Goal: Task Accomplishment & Management: Use online tool/utility

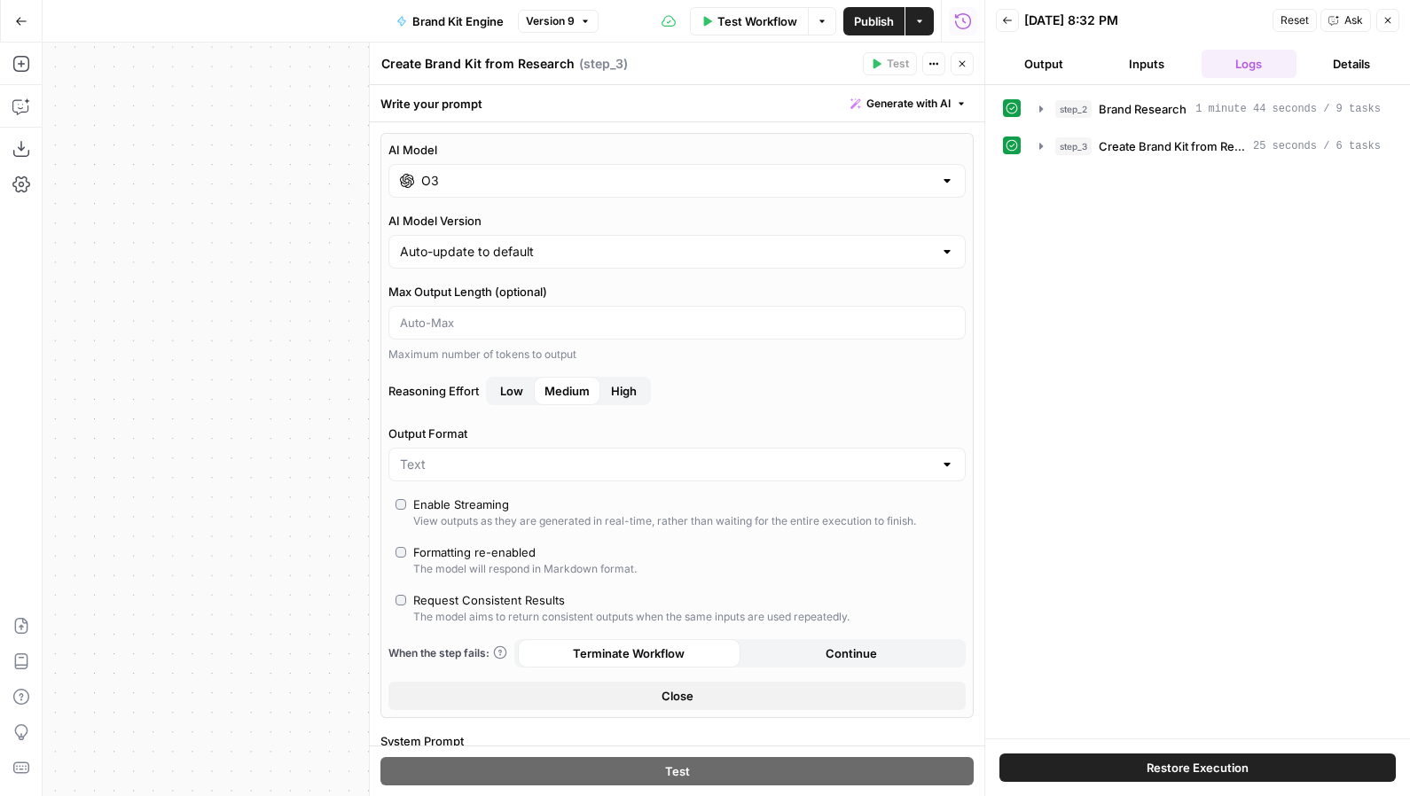
click at [1389, 30] on button "Close" at bounding box center [1387, 20] width 23 height 23
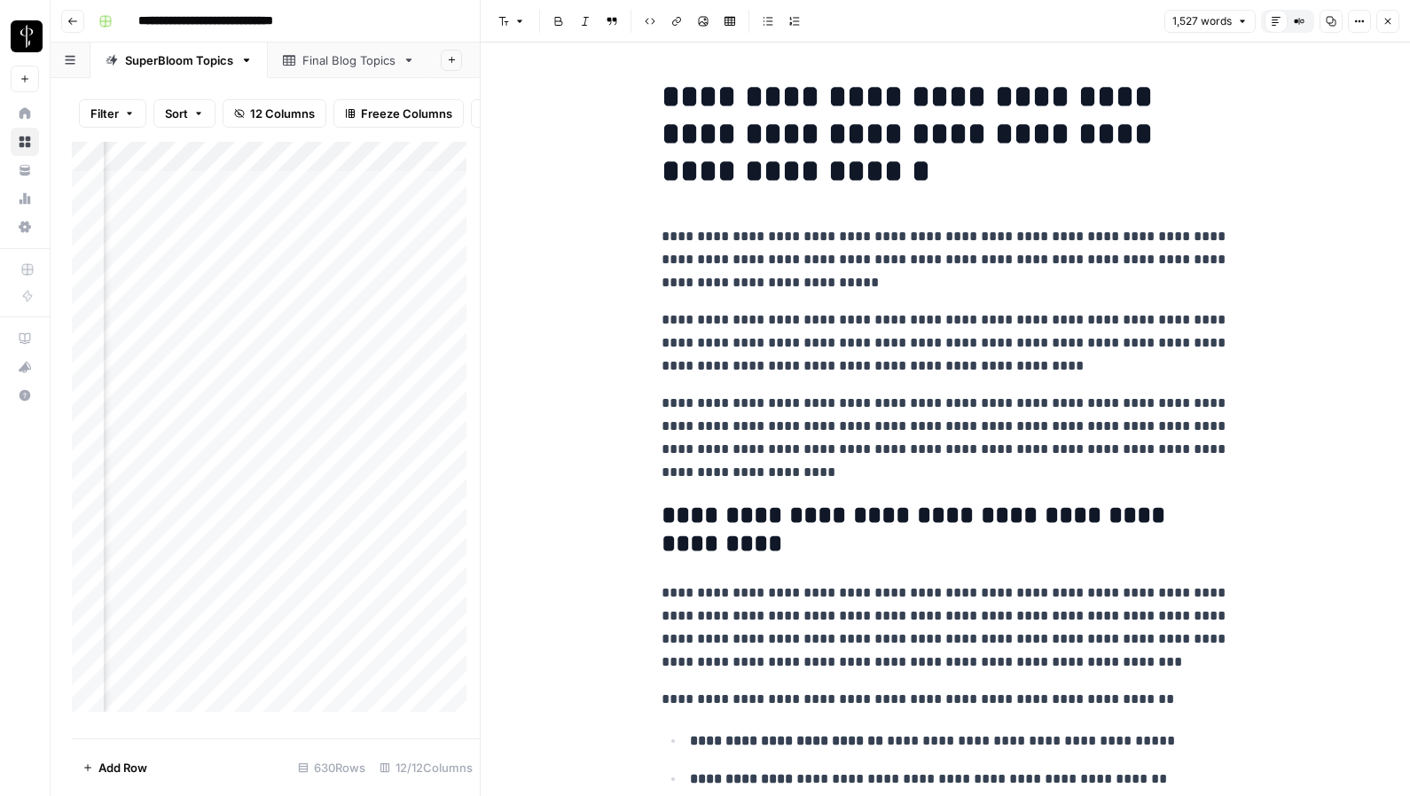
scroll to position [4451, 0]
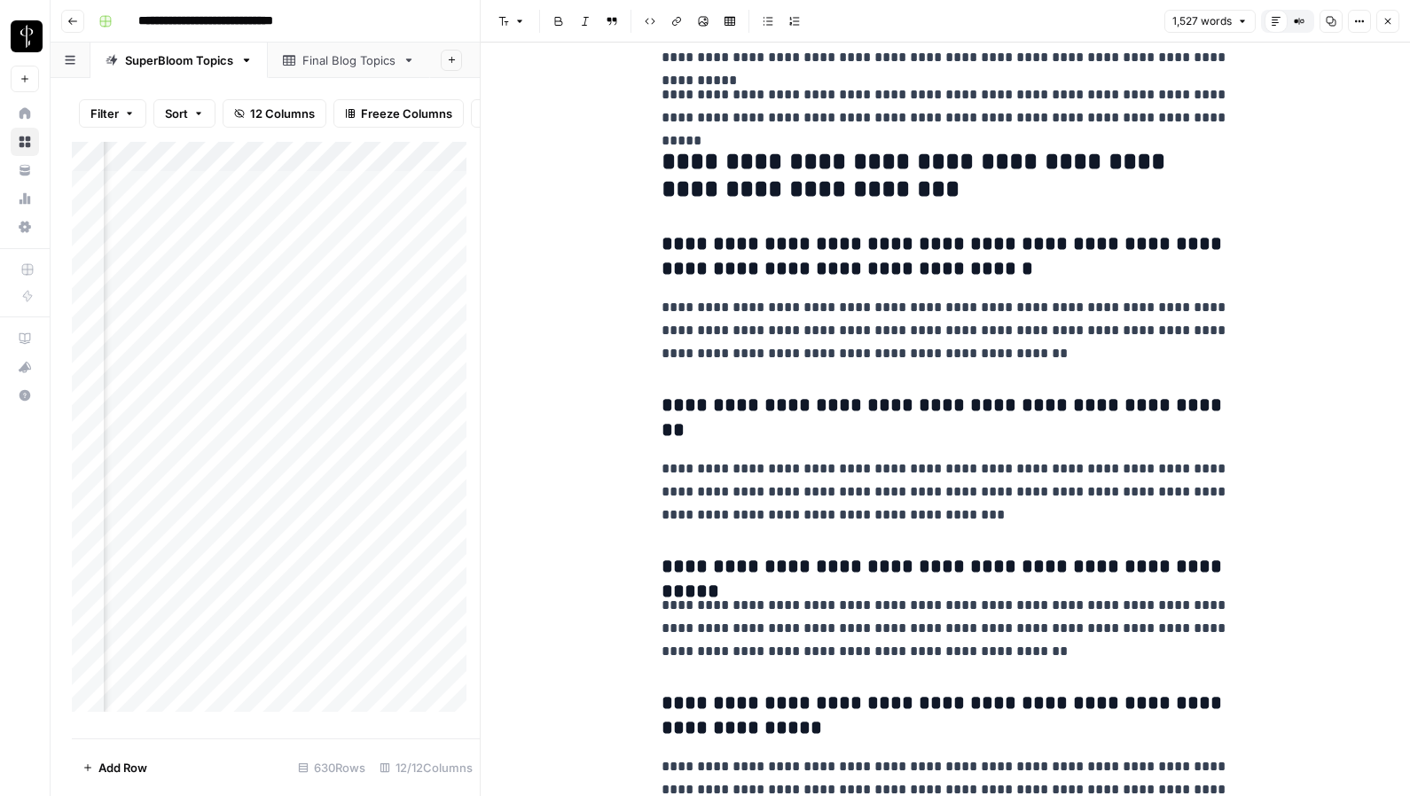
drag, startPoint x: 367, startPoint y: 31, endPoint x: 310, endPoint y: 27, distance: 57.8
click at [367, 31] on div "**********" at bounding box center [741, 21] width 1301 height 28
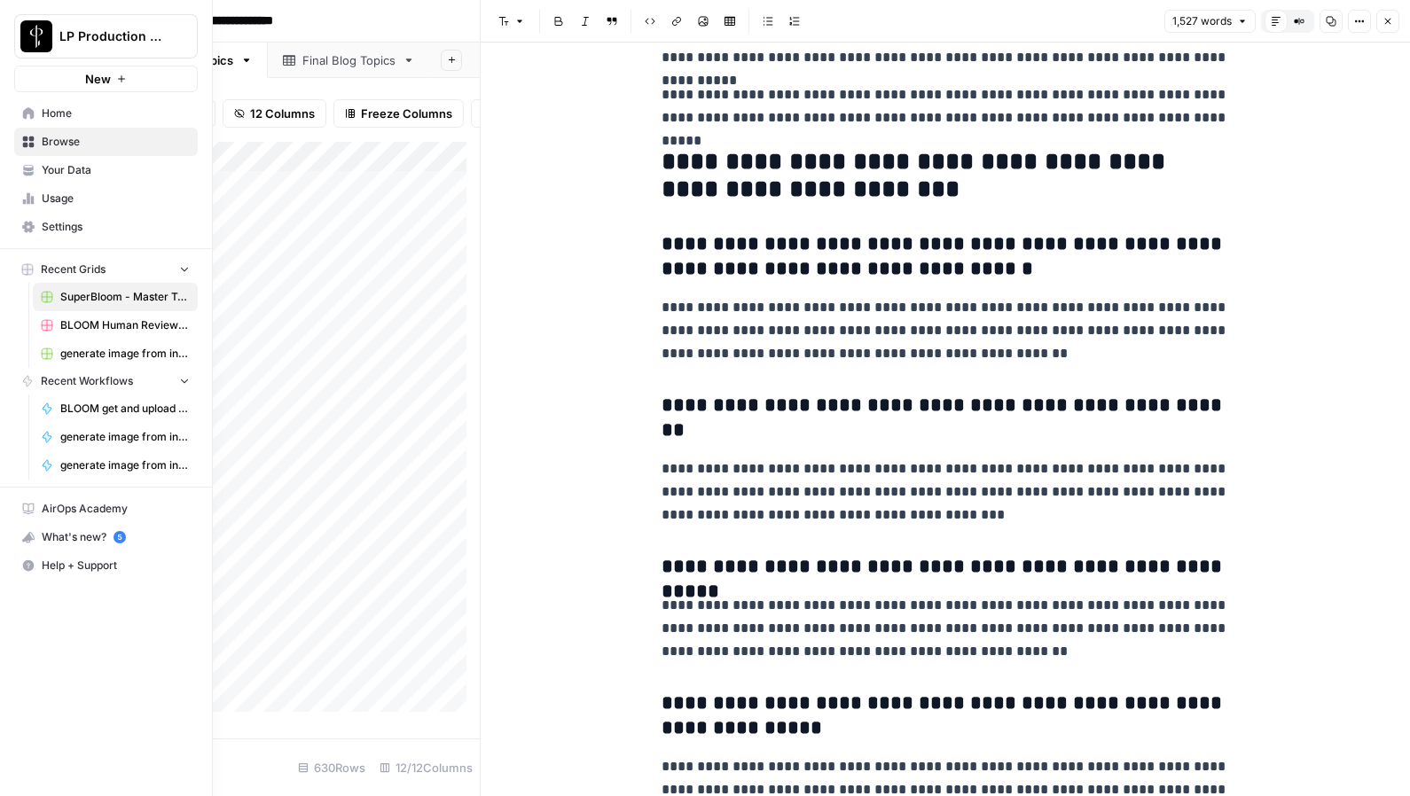
click at [85, 327] on span "BLOOM Human Review (ver2)" at bounding box center [124, 325] width 129 height 16
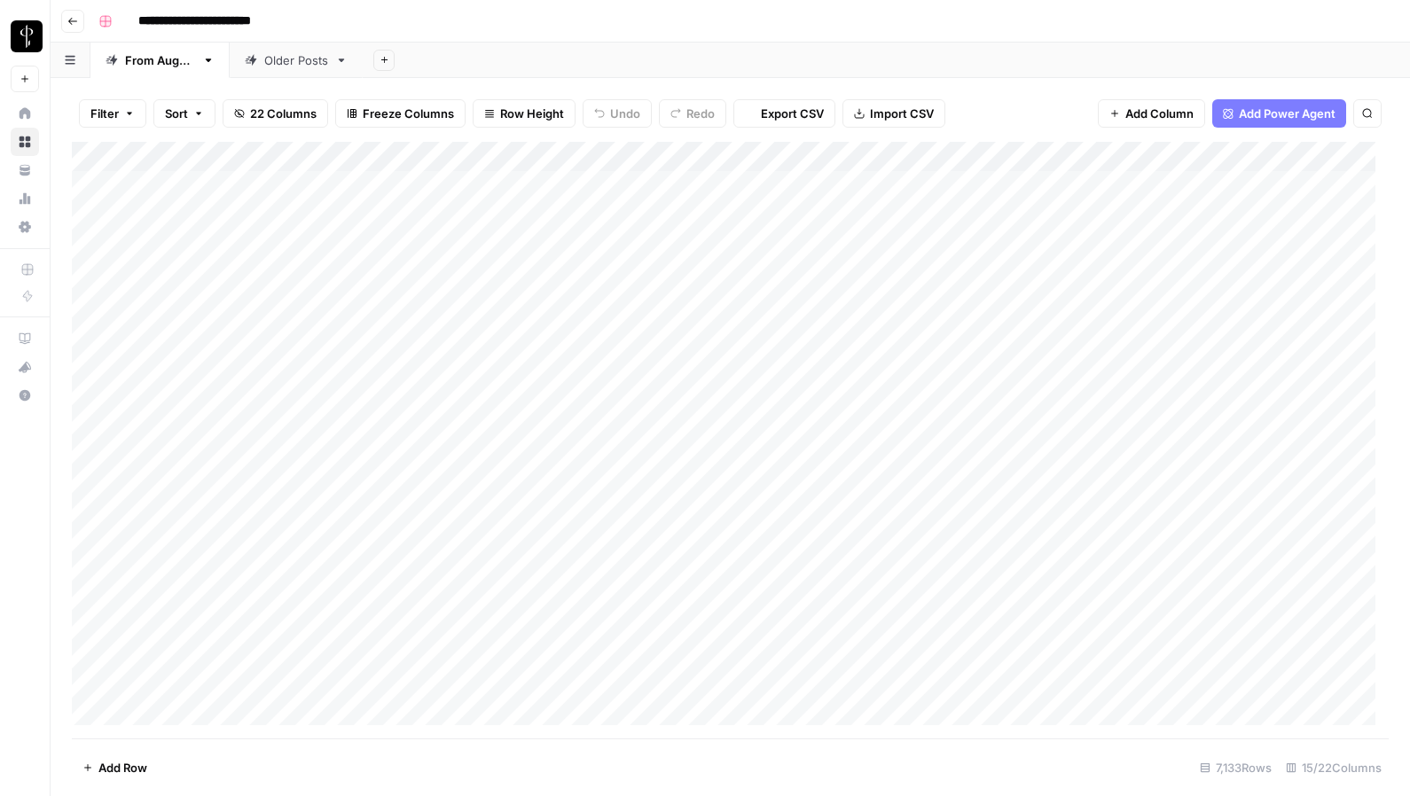
click at [575, 20] on div "**********" at bounding box center [741, 21] width 1301 height 28
click at [384, 785] on footer "Add Row 7,133 Rows 15/22 Columns" at bounding box center [730, 768] width 1317 height 58
click at [91, 634] on div "Add Column" at bounding box center [730, 440] width 1317 height 597
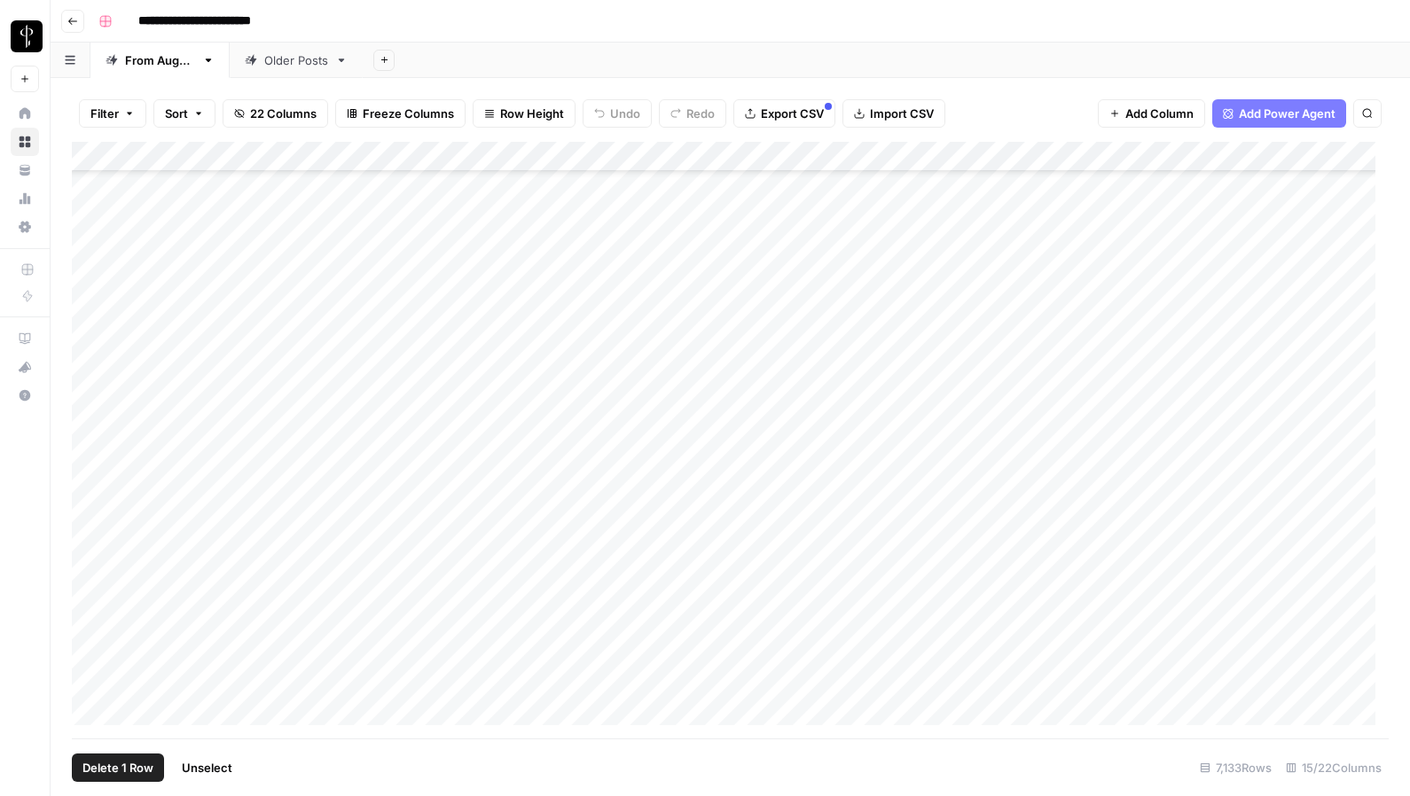
scroll to position [214553, 0]
click at [97, 685] on div "Add Column" at bounding box center [730, 440] width 1317 height 597
click at [663, 18] on div "**********" at bounding box center [741, 21] width 1301 height 28
drag, startPoint x: 1015, startPoint y: 780, endPoint x: 1008, endPoint y: 770, distance: 12.3
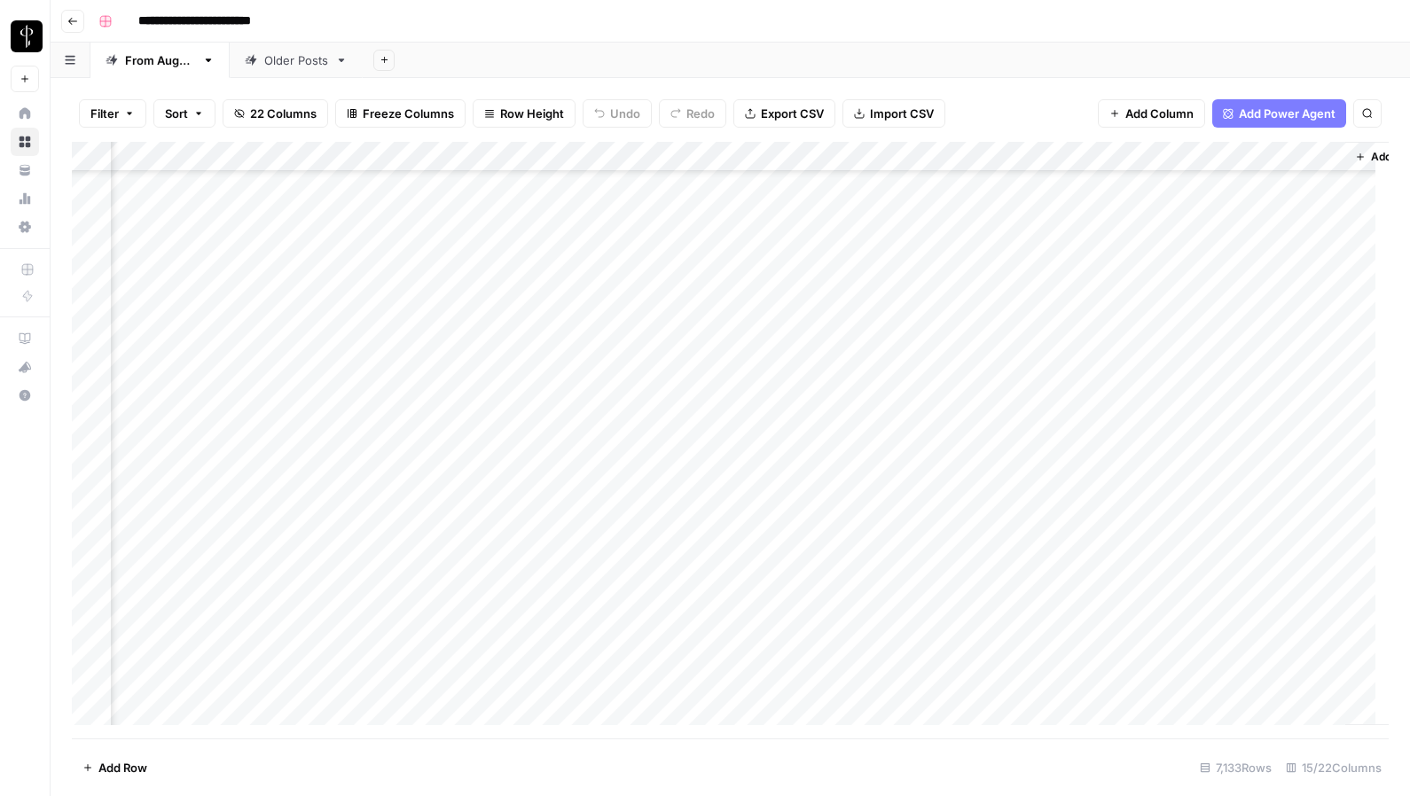
click at [1015, 780] on footer "Add Row 7,133 Rows 15/22 Columns" at bounding box center [730, 768] width 1317 height 58
click at [609, 44] on div "Add Sheet" at bounding box center [886, 60] width 1047 height 35
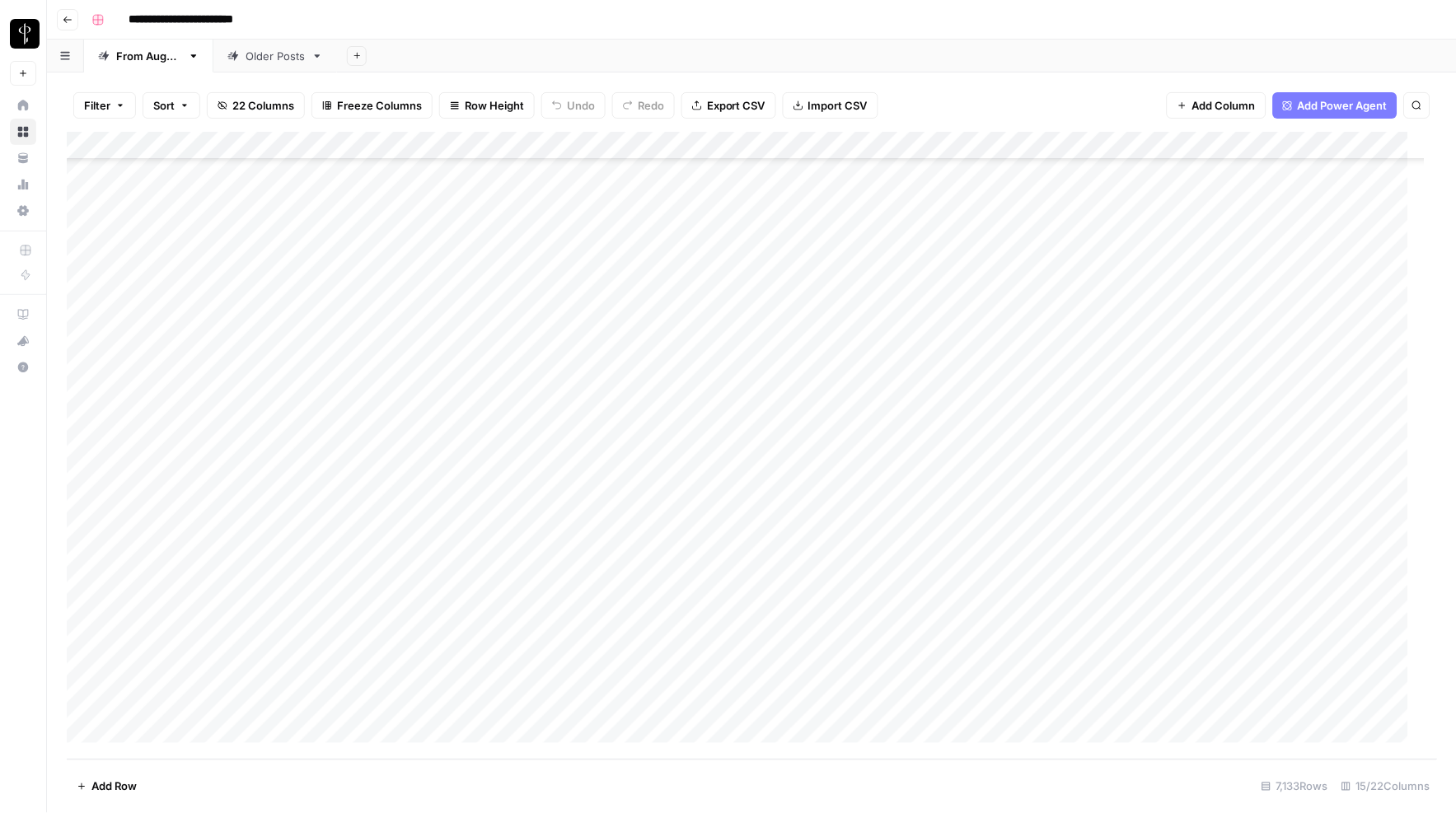
scroll to position [199277, 0]
click at [524, 20] on div "**********" at bounding box center [762, 20] width 1355 height 26
drag, startPoint x: 623, startPoint y: 33, endPoint x: 560, endPoint y: 0, distance: 71.1
click at [623, 33] on header "**********" at bounding box center [752, 20] width 1409 height 40
drag, startPoint x: 82, startPoint y: 111, endPoint x: 102, endPoint y: 124, distance: 23.9
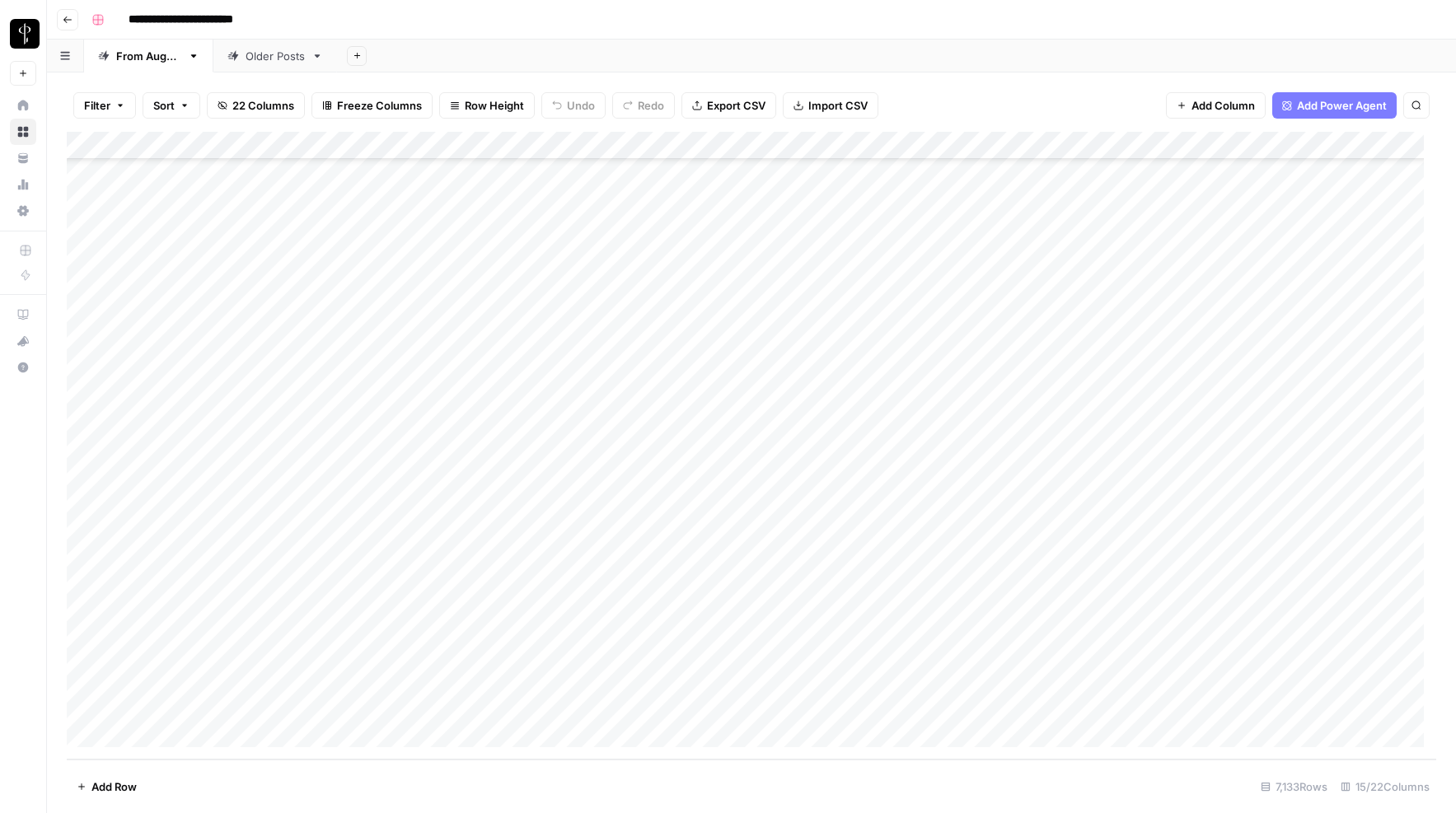
click at [82, 111] on button "Filter" at bounding box center [104, 105] width 62 height 26
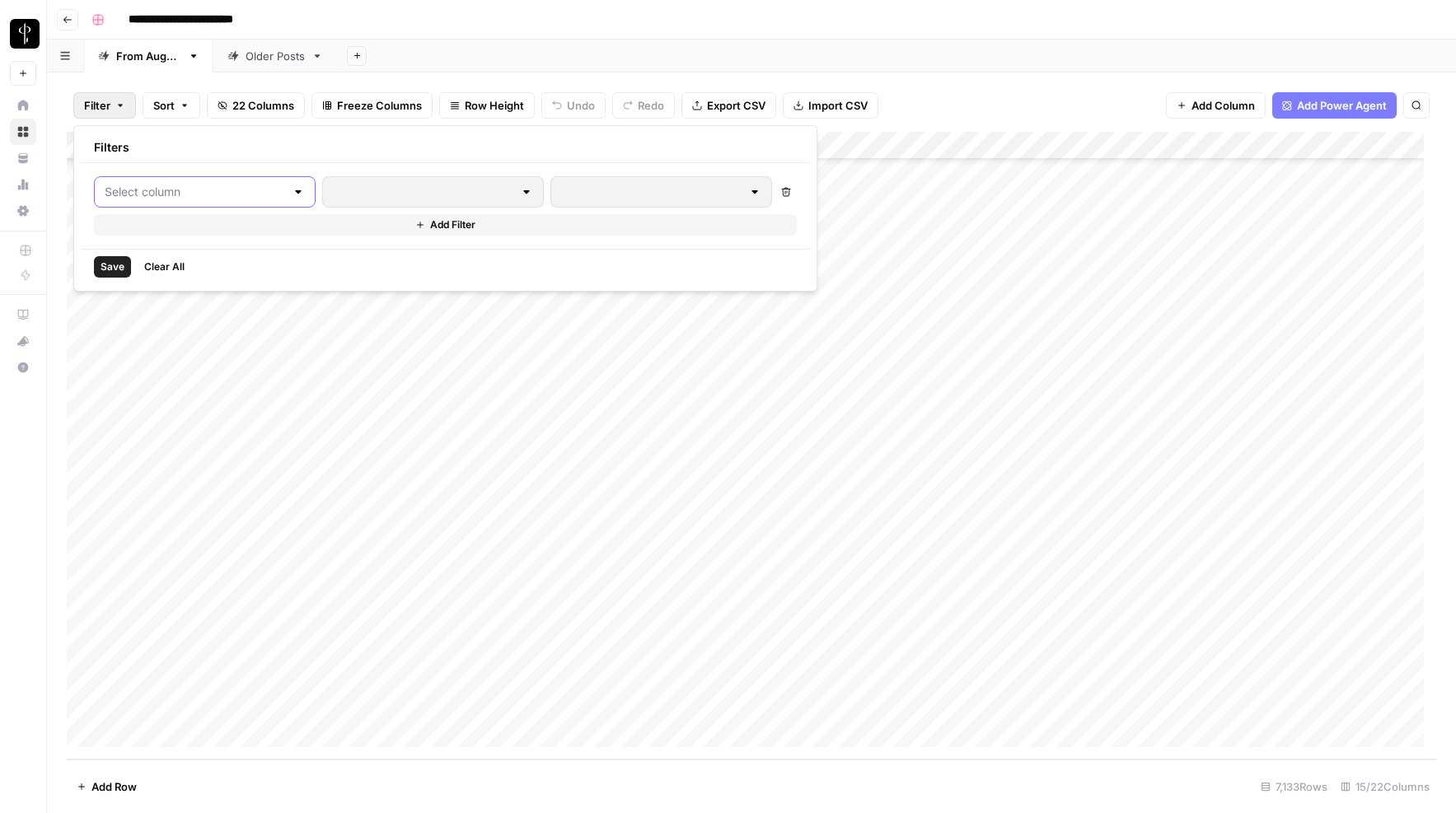
click at [151, 193] on input "text" at bounding box center [195, 192] width 180 height 17
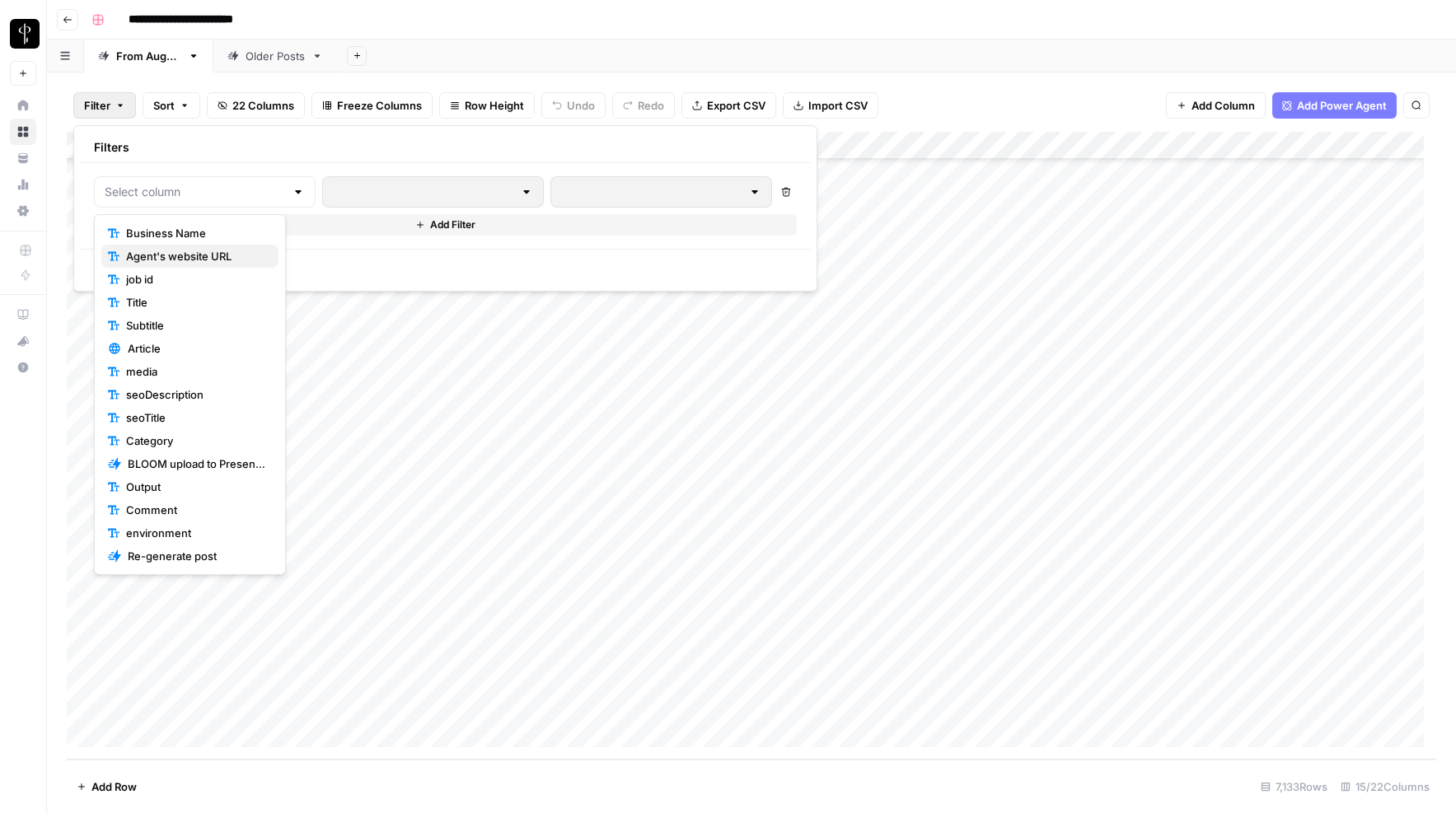
click at [179, 258] on span "Agent's website URL" at bounding box center [196, 256] width 139 height 17
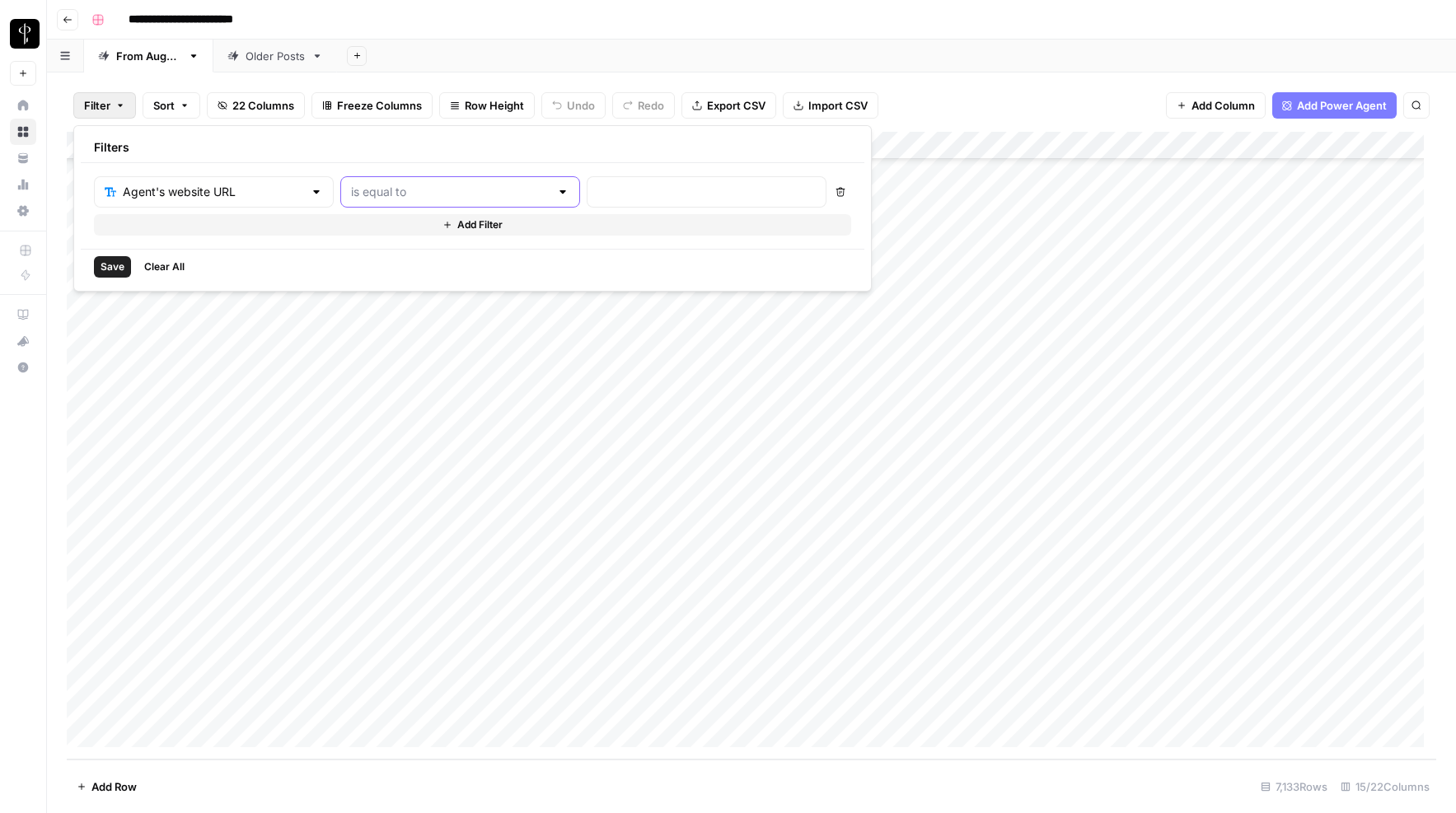
click at [368, 191] on input "text" at bounding box center [451, 192] width 199 height 17
click at [354, 277] on span "contains" at bounding box center [391, 280] width 162 height 17
type input "contains"
click at [586, 203] on div at bounding box center [706, 192] width 240 height 32
paste input "jlurealestate.com/"
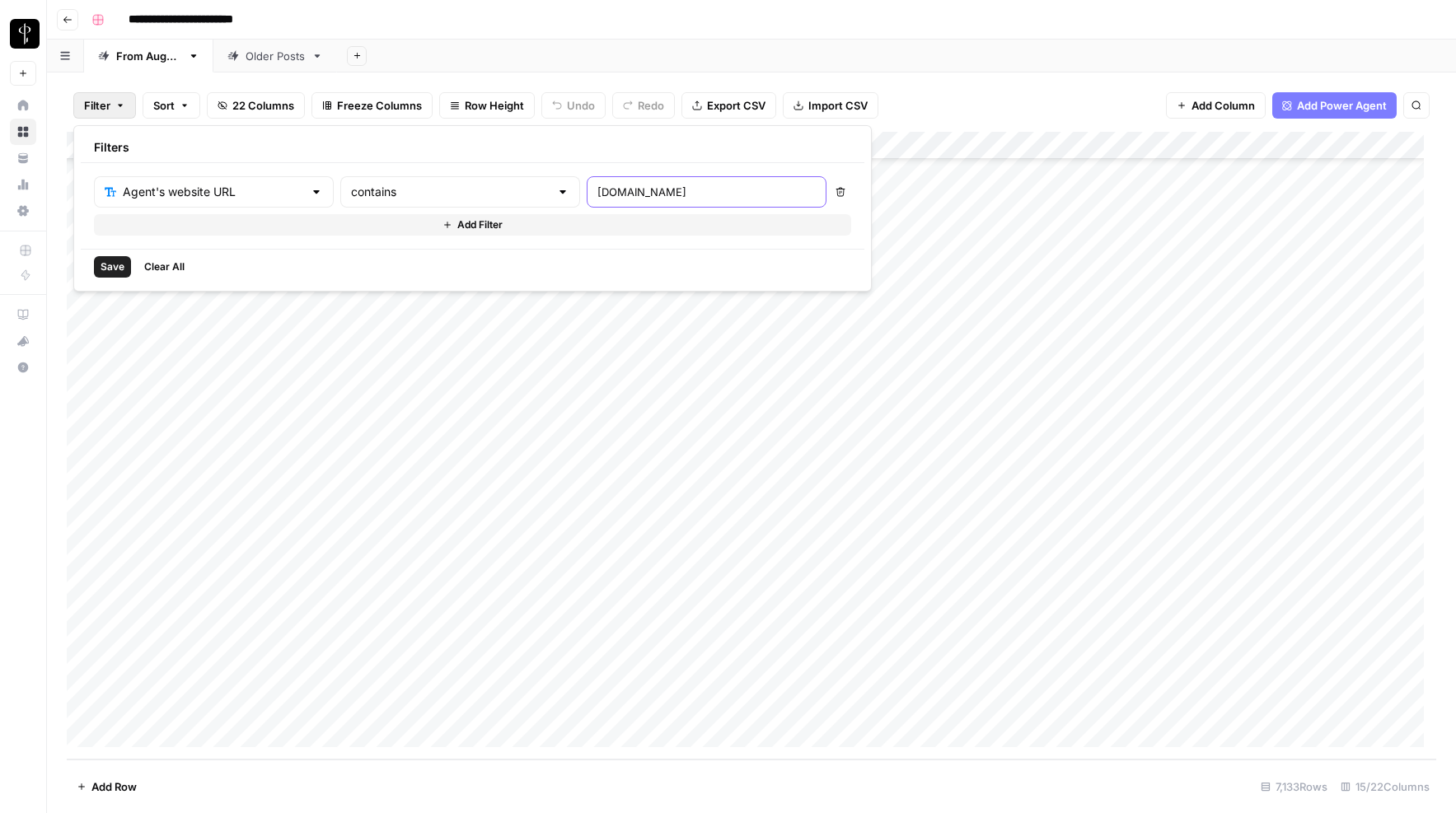
type input "jlurealestate.com"
click at [102, 271] on span "Save" at bounding box center [112, 267] width 24 height 15
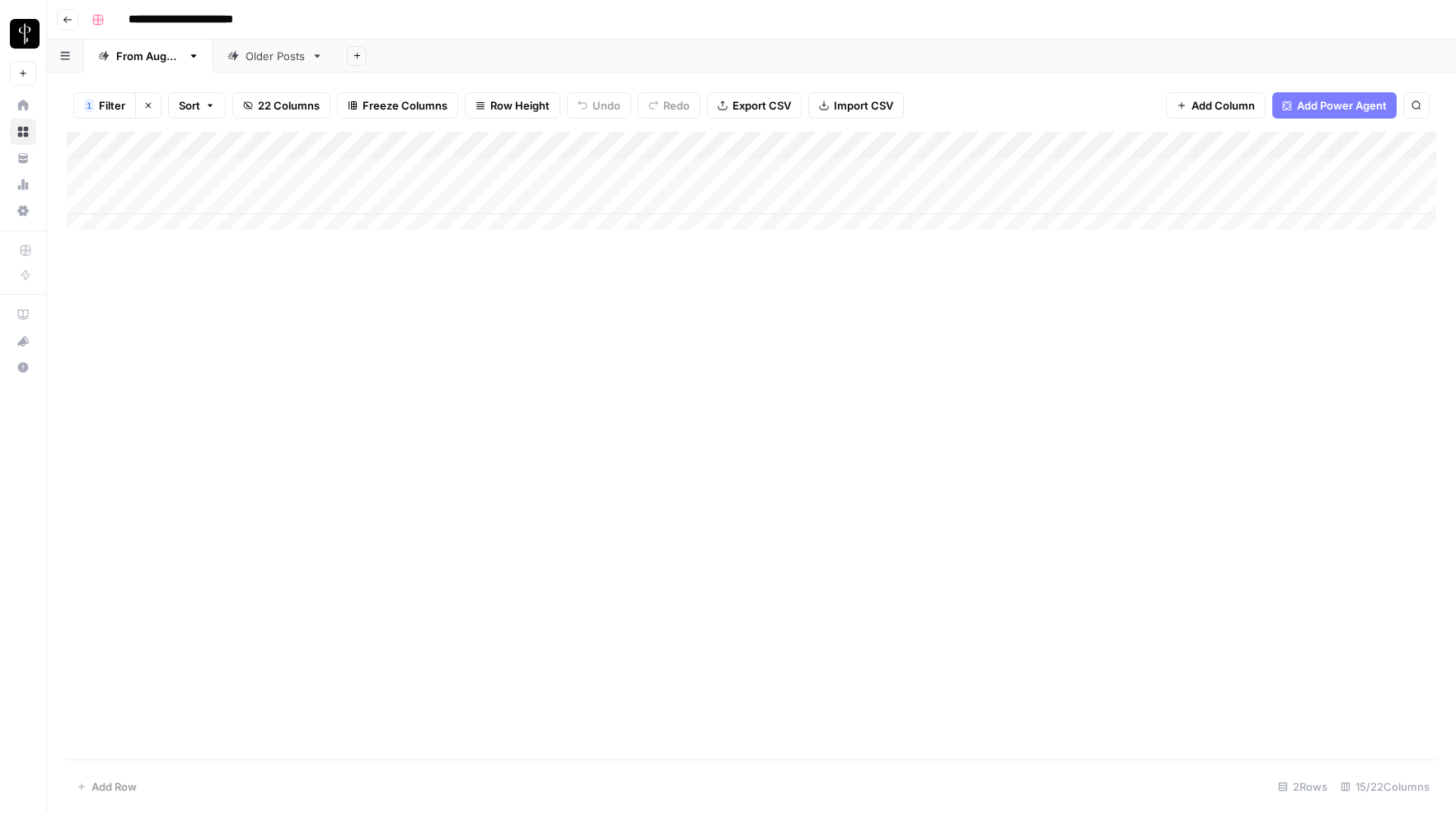
click at [1070, 11] on div "**********" at bounding box center [762, 20] width 1355 height 26
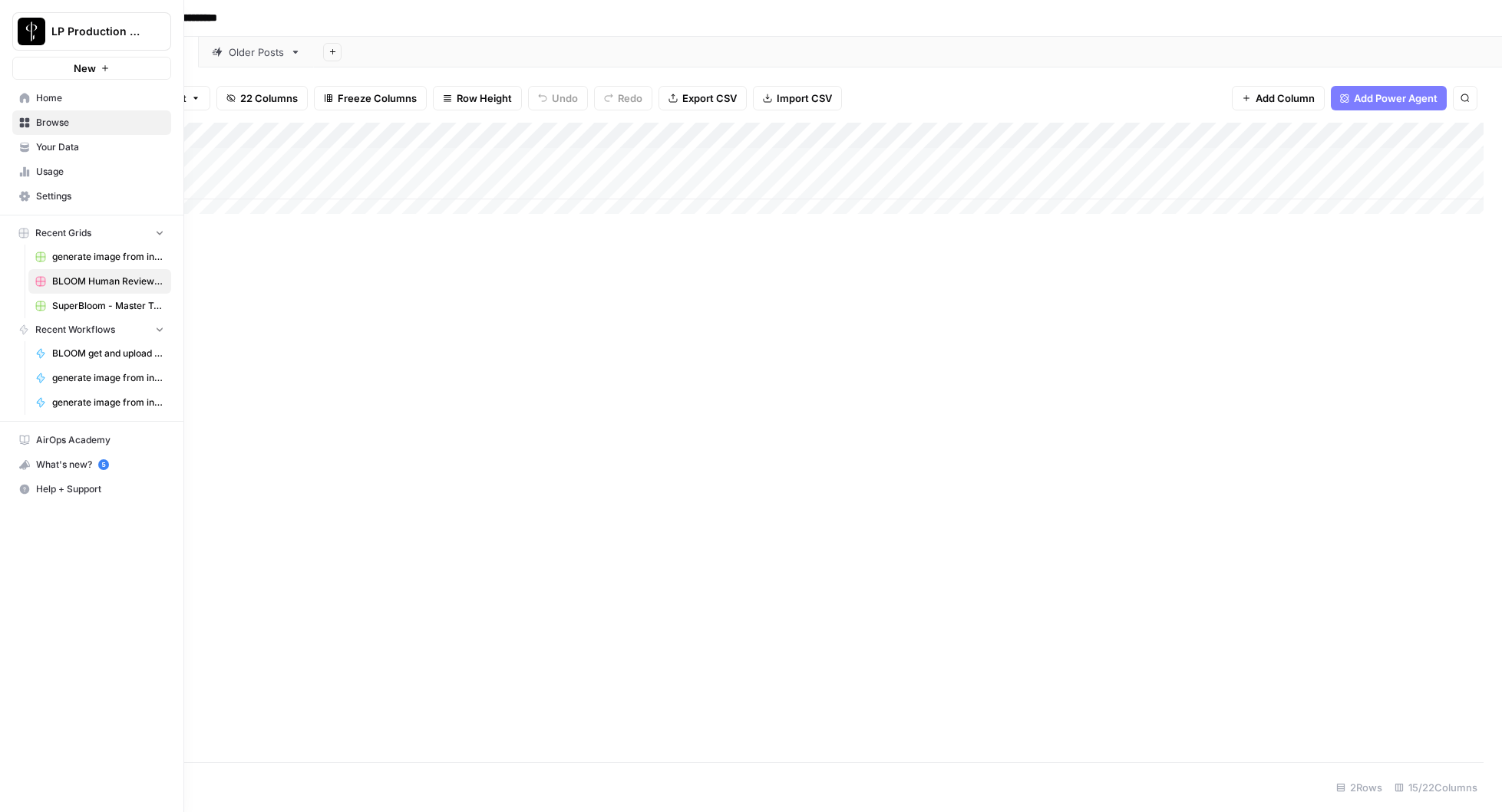
click at [91, 93] on span "Home" at bounding box center [100, 99] width 128 height 14
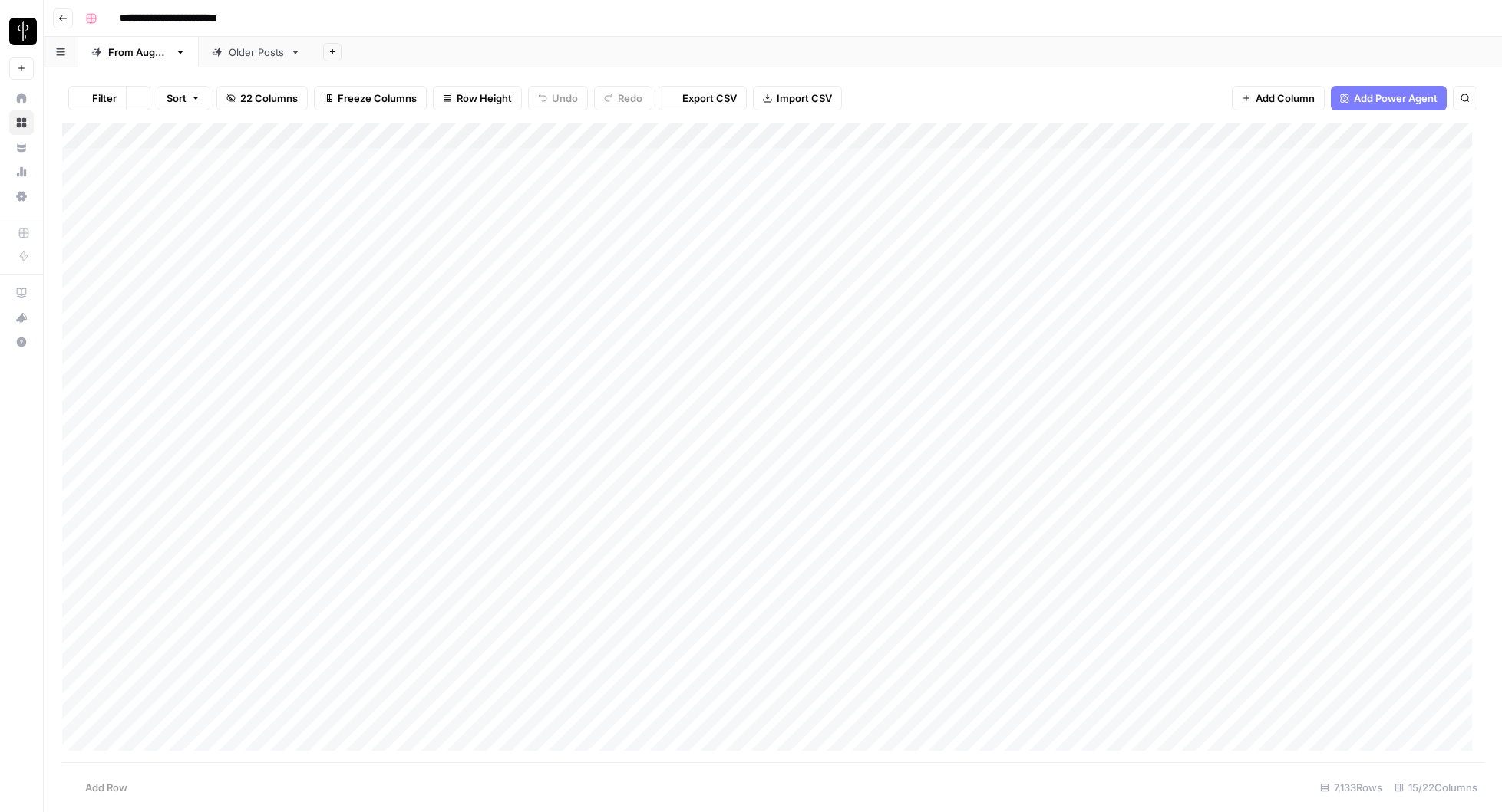
click at [81, 95] on span "1" at bounding box center [82, 98] width 4 height 12
click at [556, 177] on input "jlurealestate.com" at bounding box center [658, 179] width 203 height 16
paste input "debbiecurran"
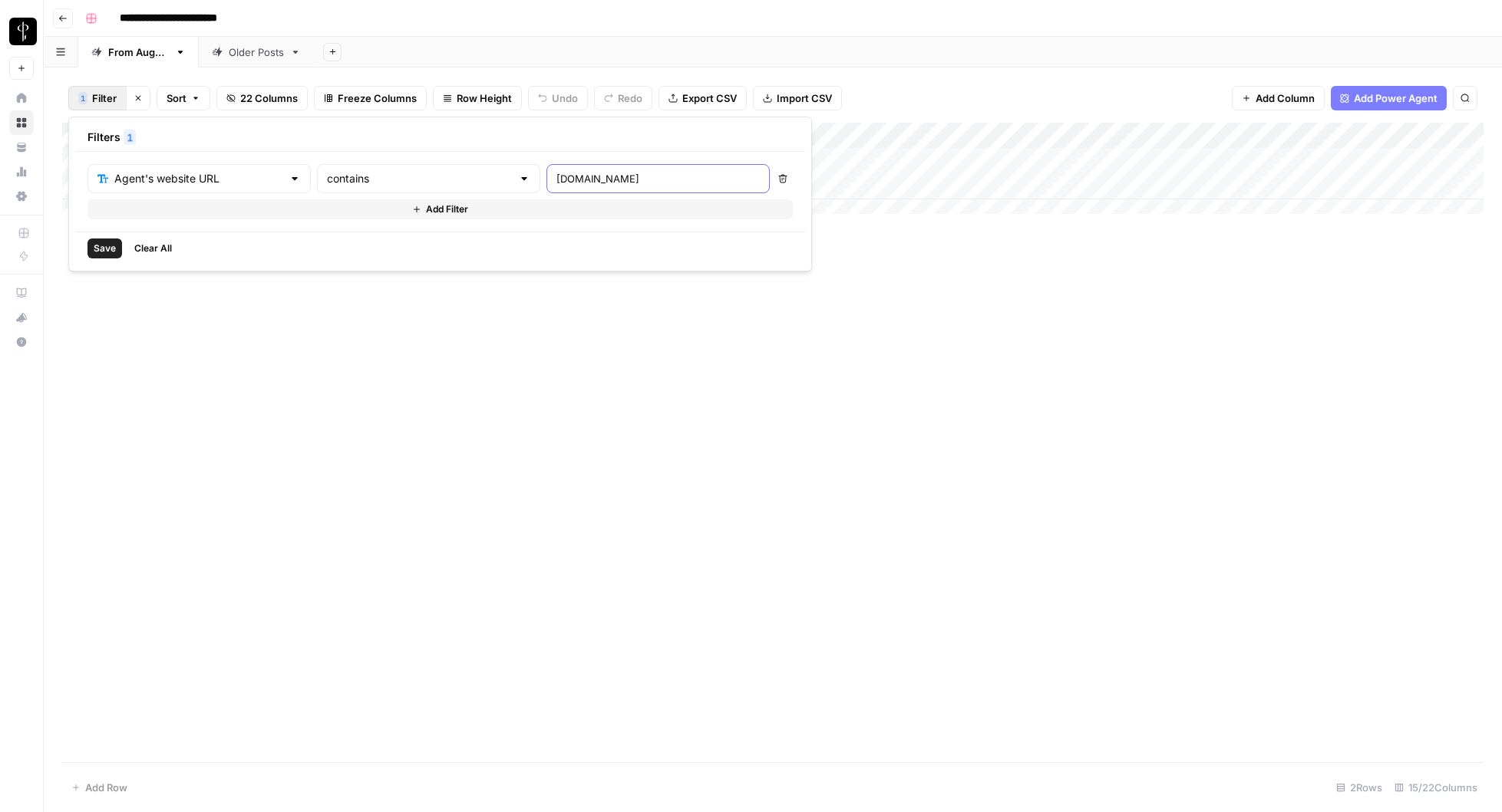
type input "debbiecurran.com"
click at [99, 252] on span "Save" at bounding box center [105, 248] width 22 height 14
drag, startPoint x: 100, startPoint y: 232, endPoint x: 992, endPoint y: 296, distance: 894.3
click at [992, 296] on div "Add Column" at bounding box center [773, 226] width 1421 height 207
click at [609, 522] on div "Add Column" at bounding box center [773, 443] width 1421 height 640
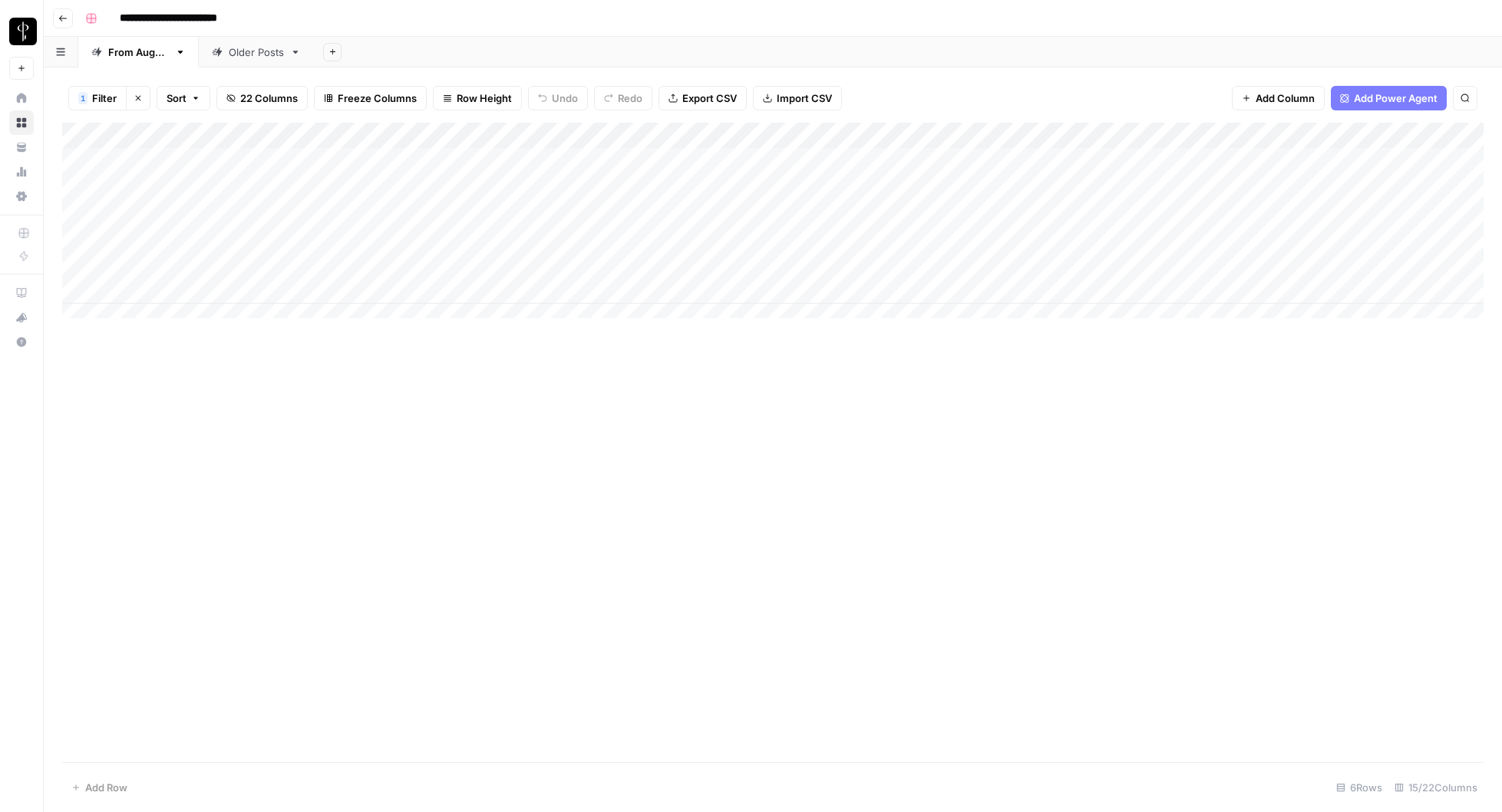
click at [1048, 590] on div "Add Column" at bounding box center [773, 443] width 1421 height 640
click at [1000, 538] on div "Add Column" at bounding box center [773, 443] width 1421 height 640
click at [854, 540] on div "Add Column" at bounding box center [773, 443] width 1421 height 640
click at [77, 184] on div "Add Column" at bounding box center [773, 226] width 1421 height 207
click at [78, 237] on div "Add Column" at bounding box center [773, 226] width 1421 height 207
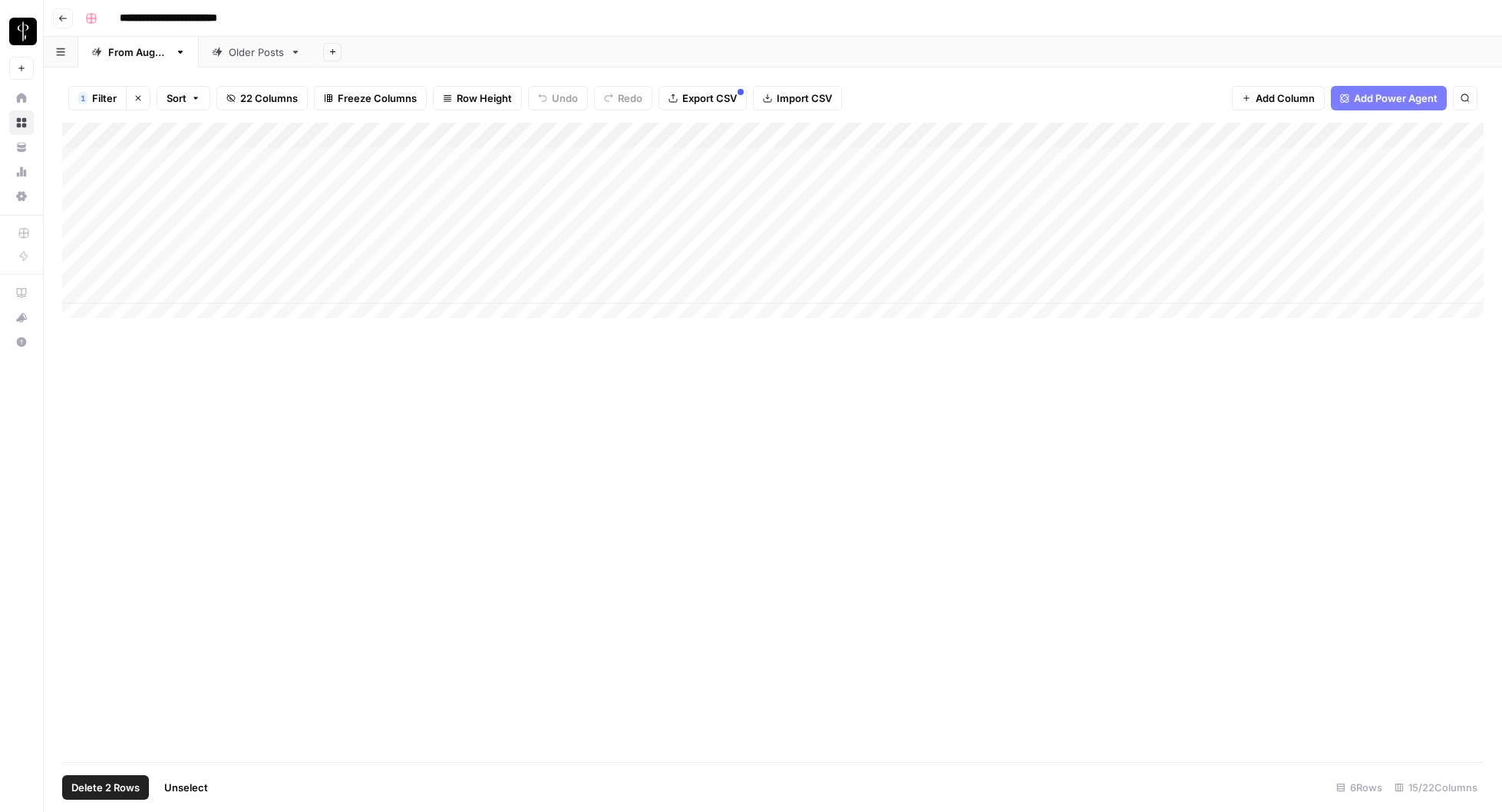
click at [78, 268] on div "Add Column" at bounding box center [773, 226] width 1421 height 207
click at [78, 291] on div "Add Column" at bounding box center [773, 226] width 1421 height 207
click at [614, 570] on div "Add Column" at bounding box center [773, 443] width 1421 height 640
click at [763, 519] on div "Add Column" at bounding box center [773, 443] width 1421 height 640
click at [590, 539] on div "Add Column" at bounding box center [773, 443] width 1421 height 640
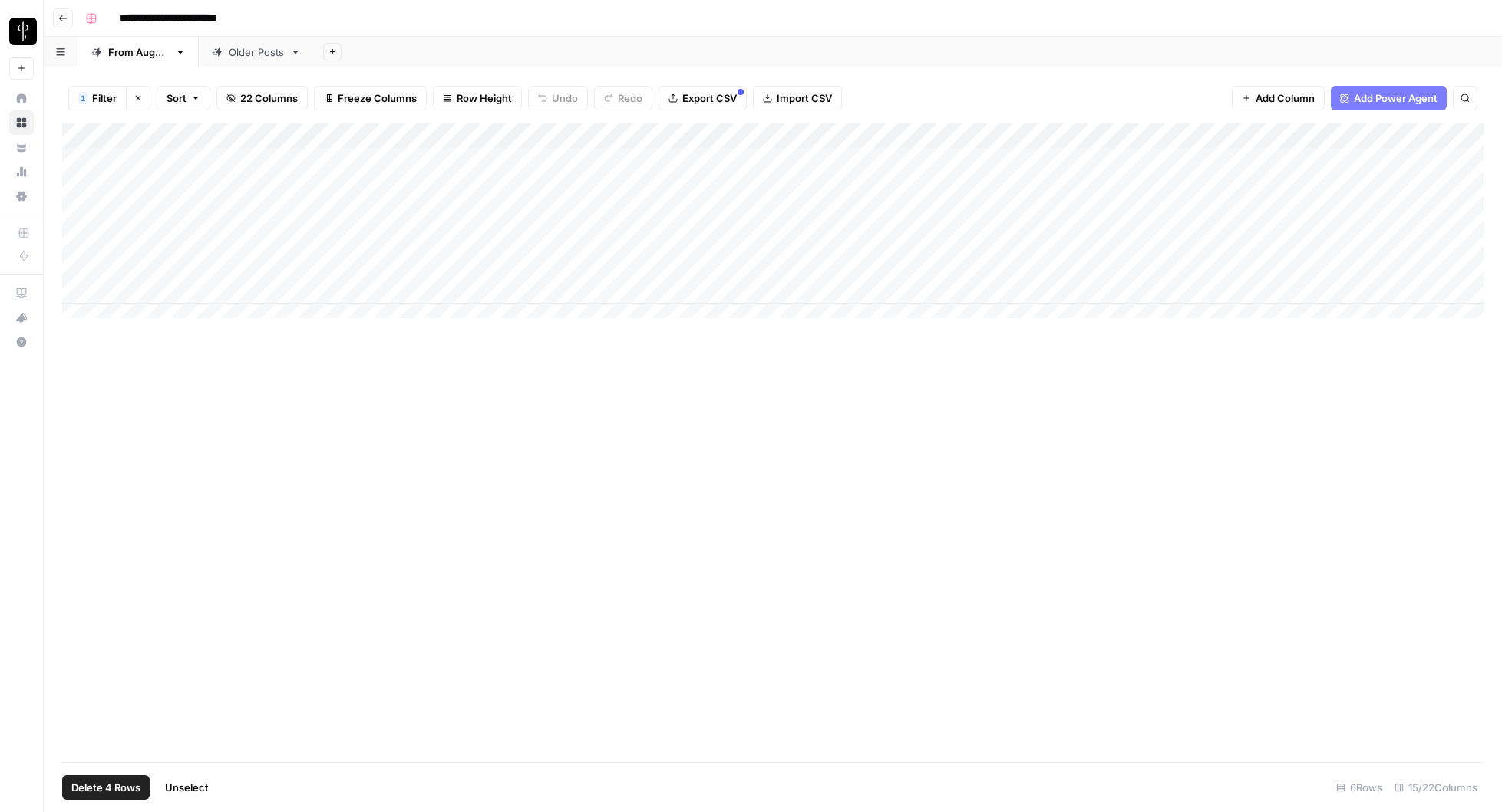
click at [445, 559] on div "Add Column" at bounding box center [773, 443] width 1421 height 640
click at [475, 543] on div "Add Column" at bounding box center [773, 443] width 1421 height 640
click at [686, 399] on div "Add Column" at bounding box center [773, 443] width 1421 height 640
click at [193, 687] on span "Unselect" at bounding box center [187, 788] width 44 height 16
click at [902, 556] on div "Add Column" at bounding box center [773, 443] width 1421 height 640
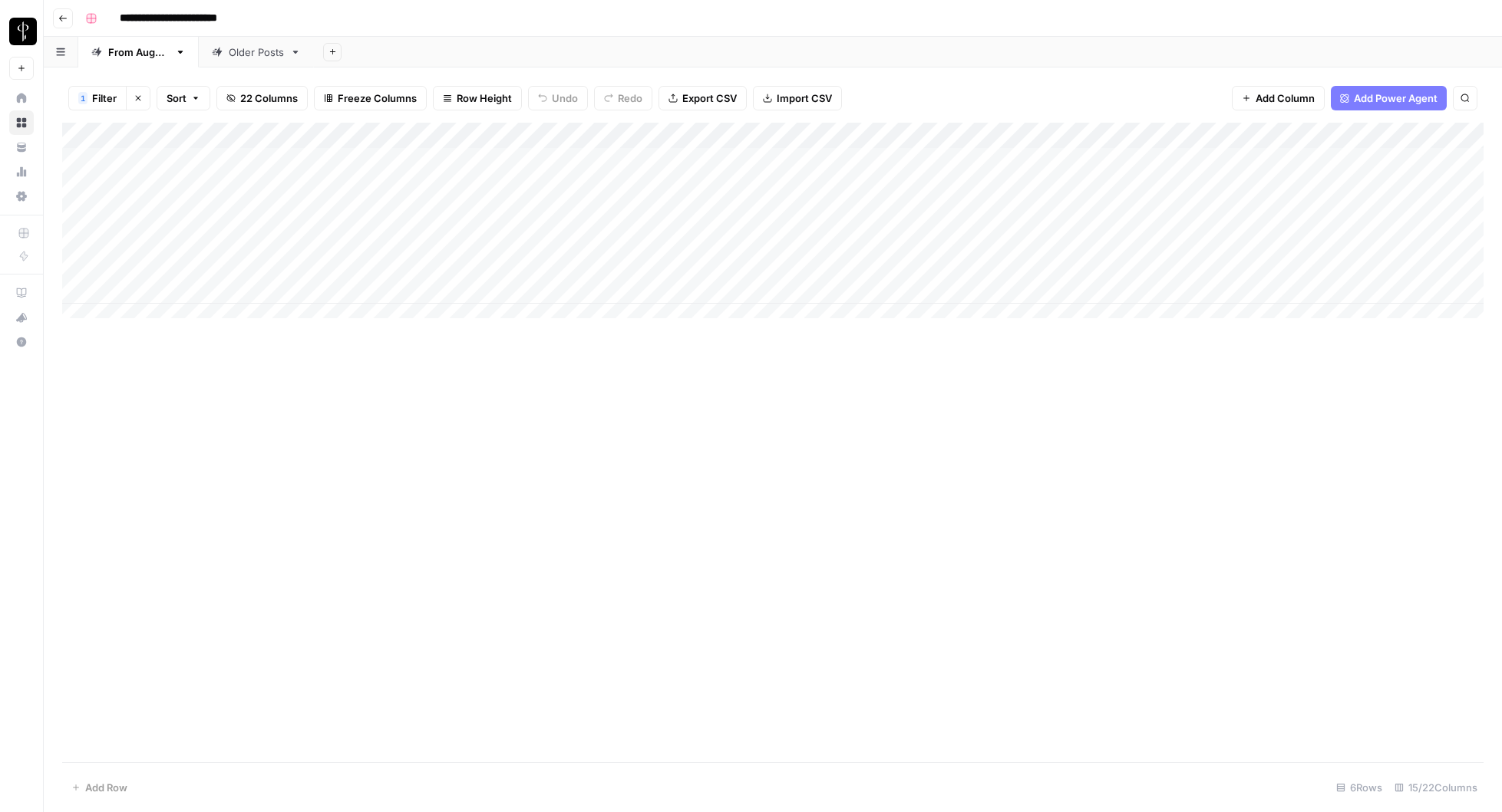
click at [898, 503] on div "Add Column" at bounding box center [773, 443] width 1421 height 640
click at [76, 293] on div "Add Column" at bounding box center [773, 226] width 1421 height 207
click at [78, 265] on div "Add Column" at bounding box center [773, 226] width 1421 height 207
click at [79, 239] on div "Add Column" at bounding box center [773, 226] width 1421 height 207
click at [115, 687] on span "Delete 3 Rows" at bounding box center [105, 788] width 68 height 16
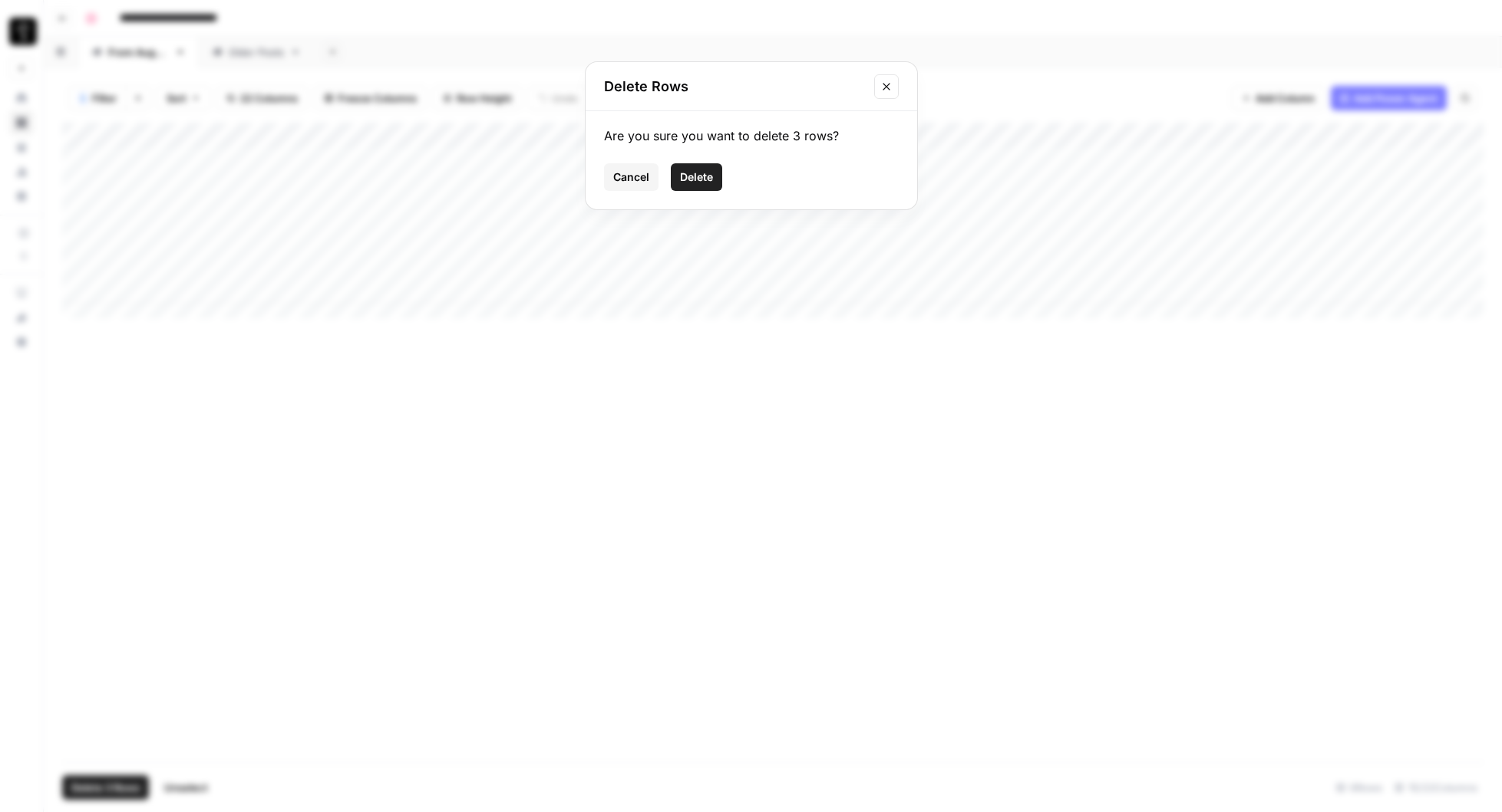
click at [693, 173] on span "Delete" at bounding box center [696, 177] width 33 height 16
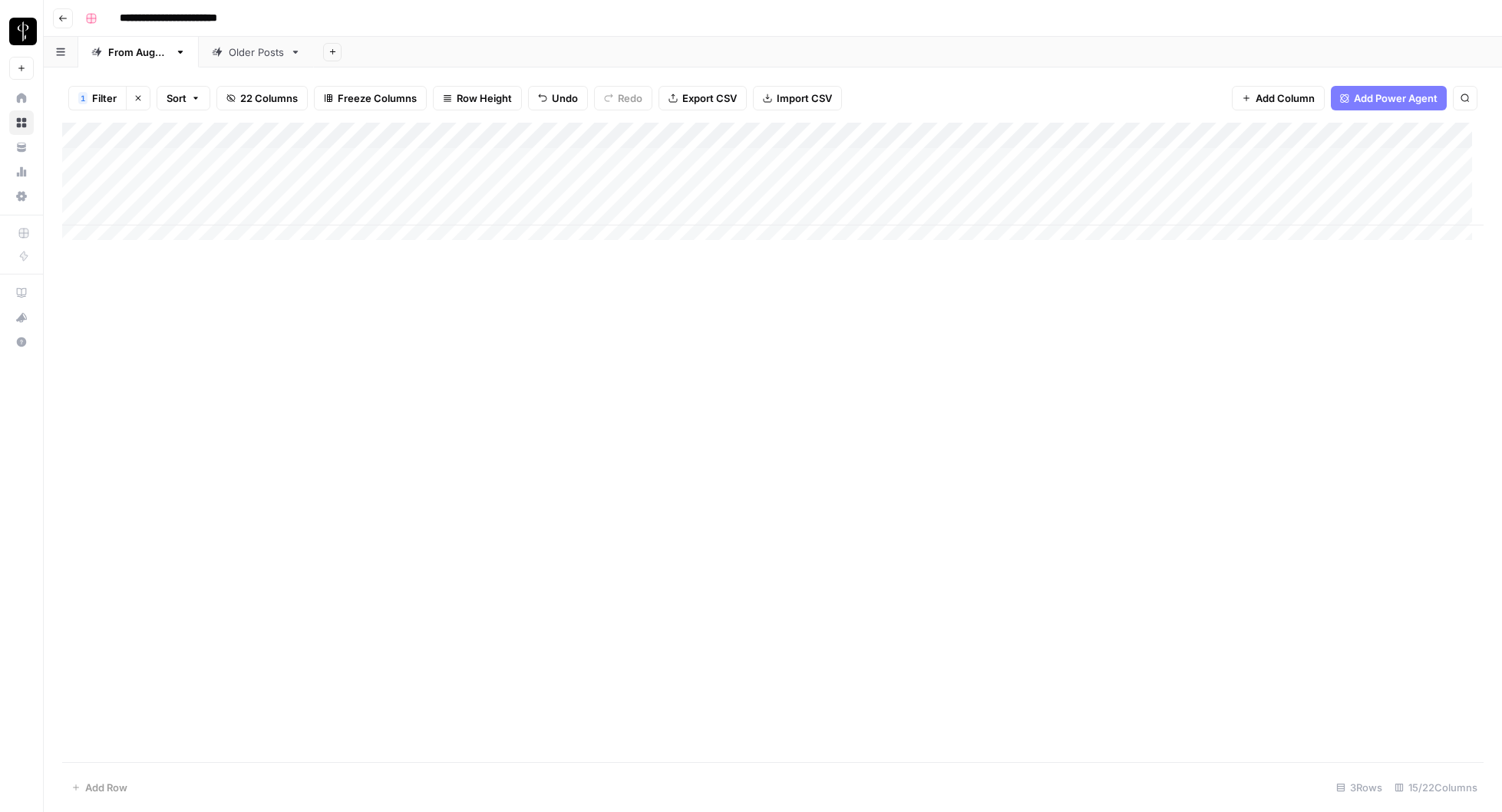
click at [863, 21] on div "**********" at bounding box center [782, 18] width 1407 height 24
click at [619, 564] on div "Add Column" at bounding box center [773, 443] width 1421 height 640
click at [396, 516] on div "Add Column" at bounding box center [773, 443] width 1421 height 640
click at [74, 186] on div "Add Column" at bounding box center [773, 187] width 1421 height 129
click at [81, 780] on span "Delete 1 Row" at bounding box center [101, 788] width 61 height 16
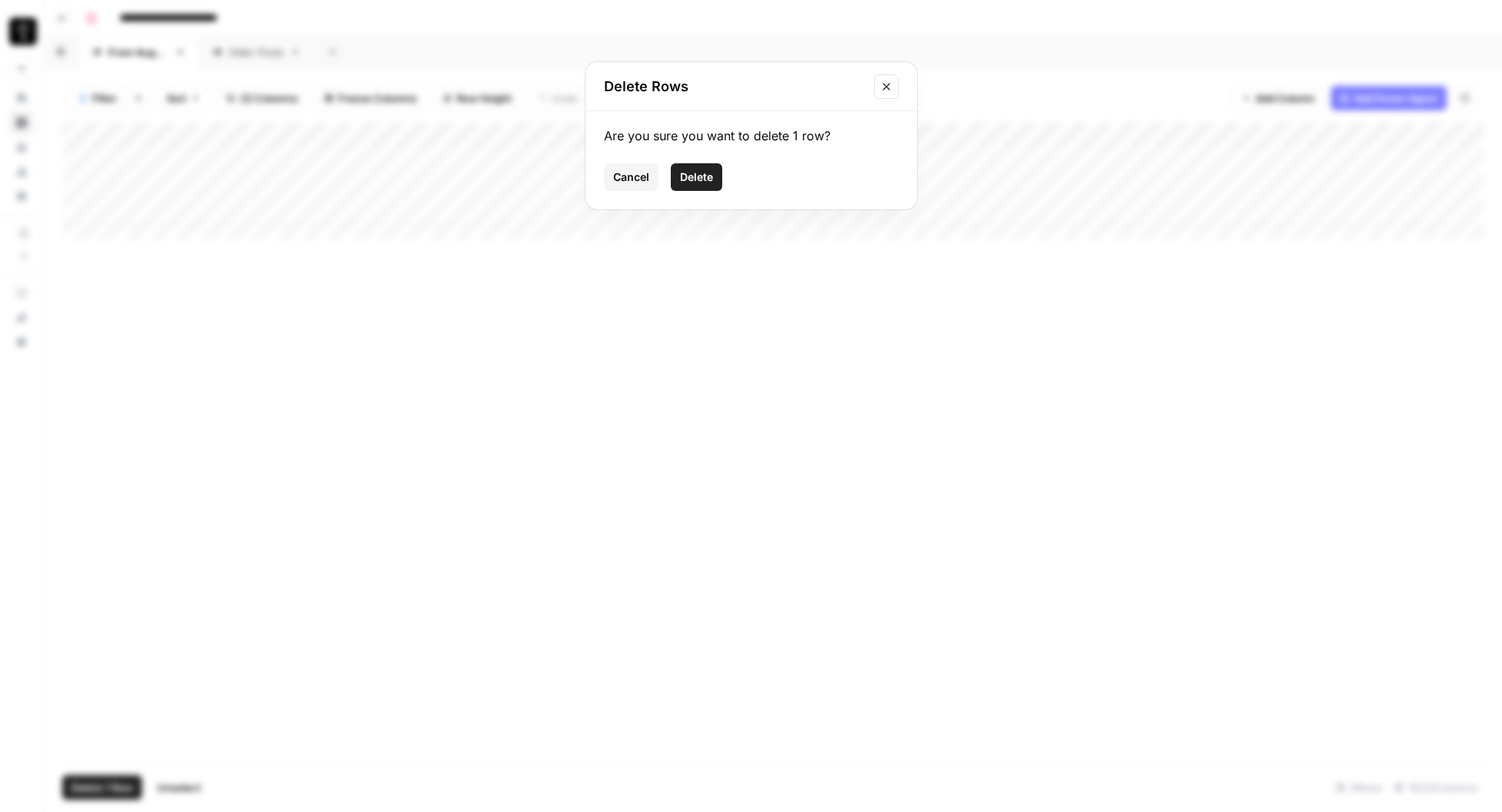
click at [700, 180] on span "Delete" at bounding box center [696, 177] width 33 height 16
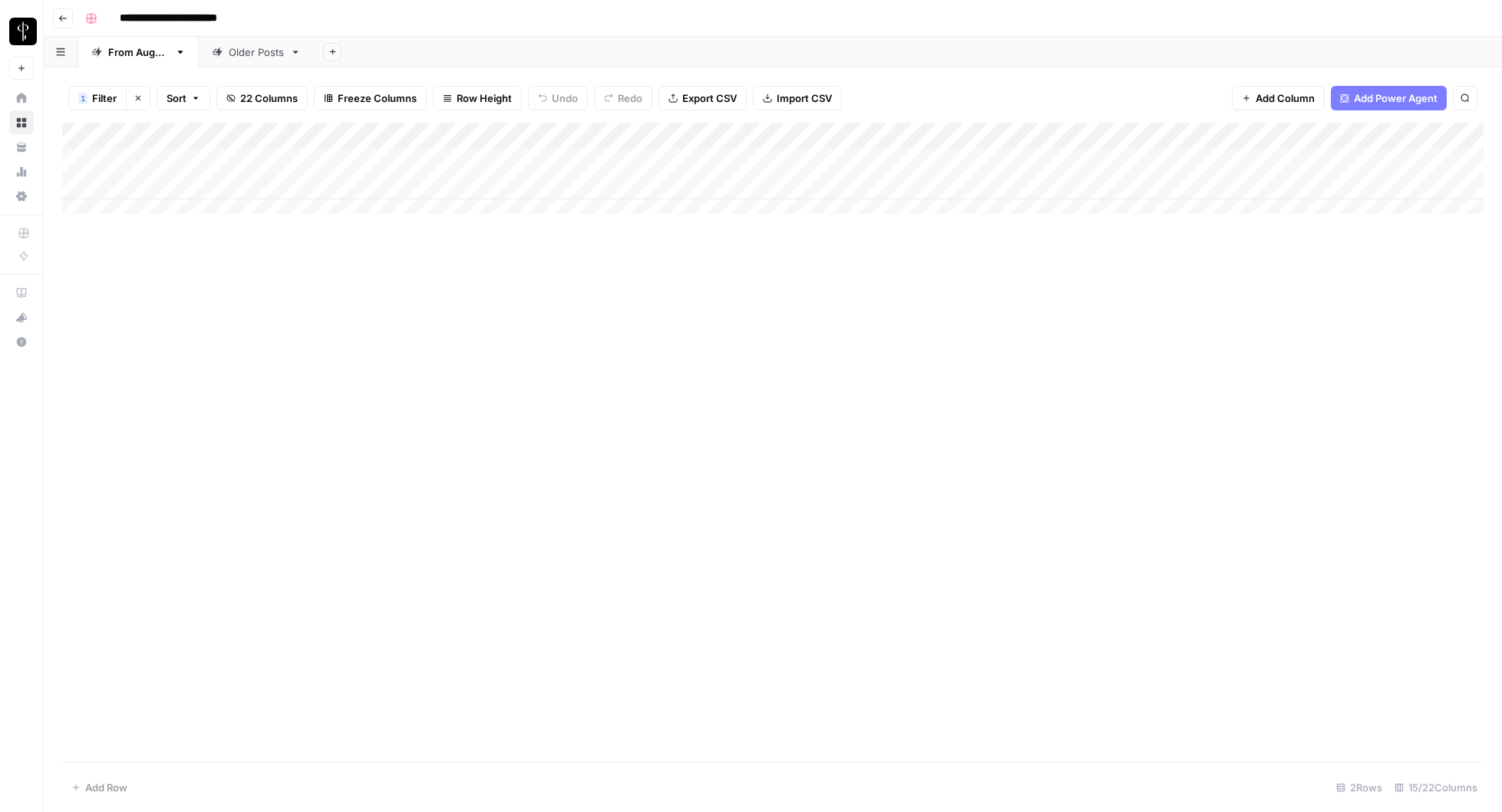
click at [138, 95] on icon "button" at bounding box center [138, 98] width 10 height 10
click at [92, 99] on span "Filter" at bounding box center [90, 99] width 24 height 16
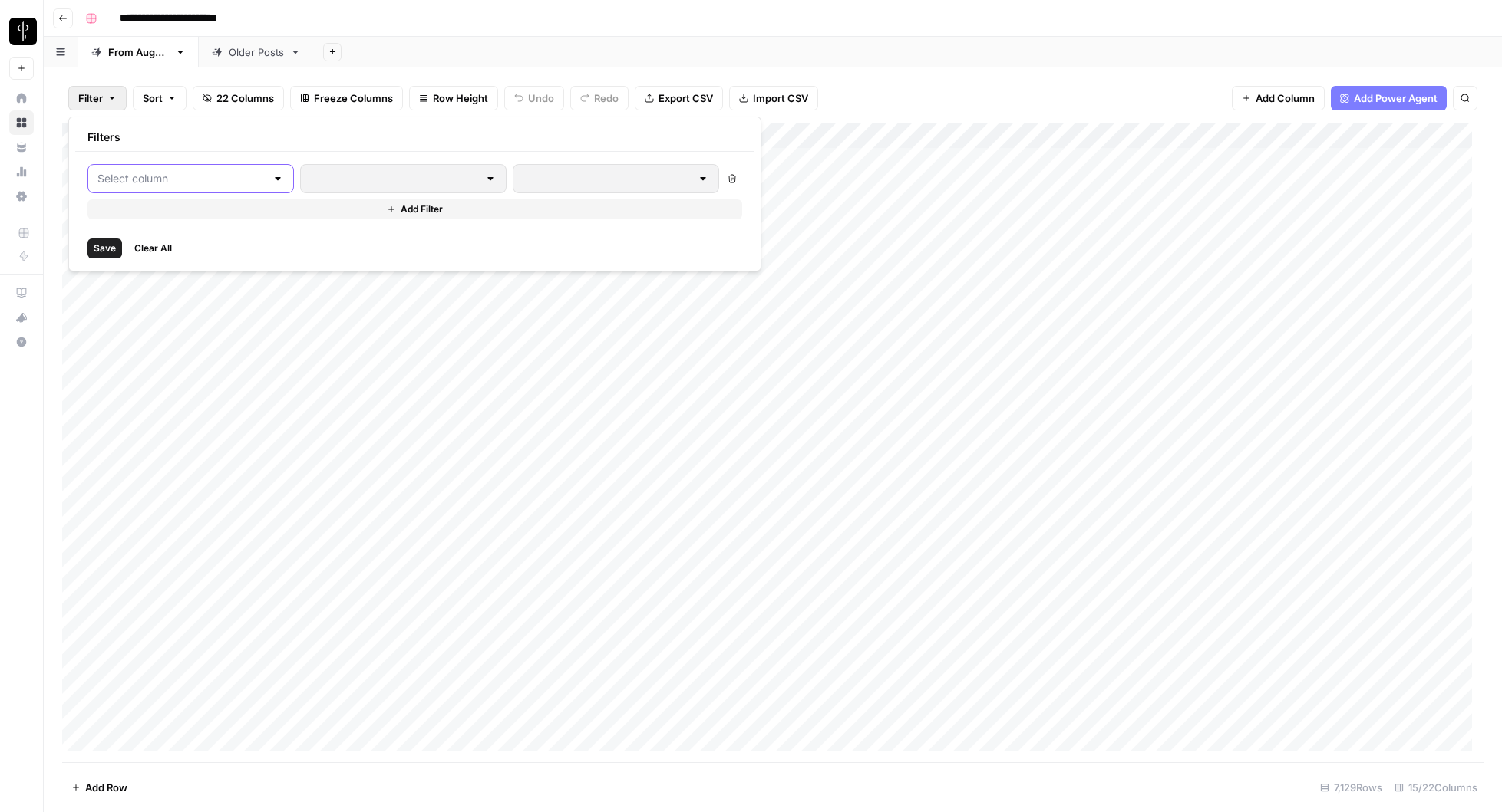
click at [122, 176] on input "text" at bounding box center [182, 179] width 168 height 16
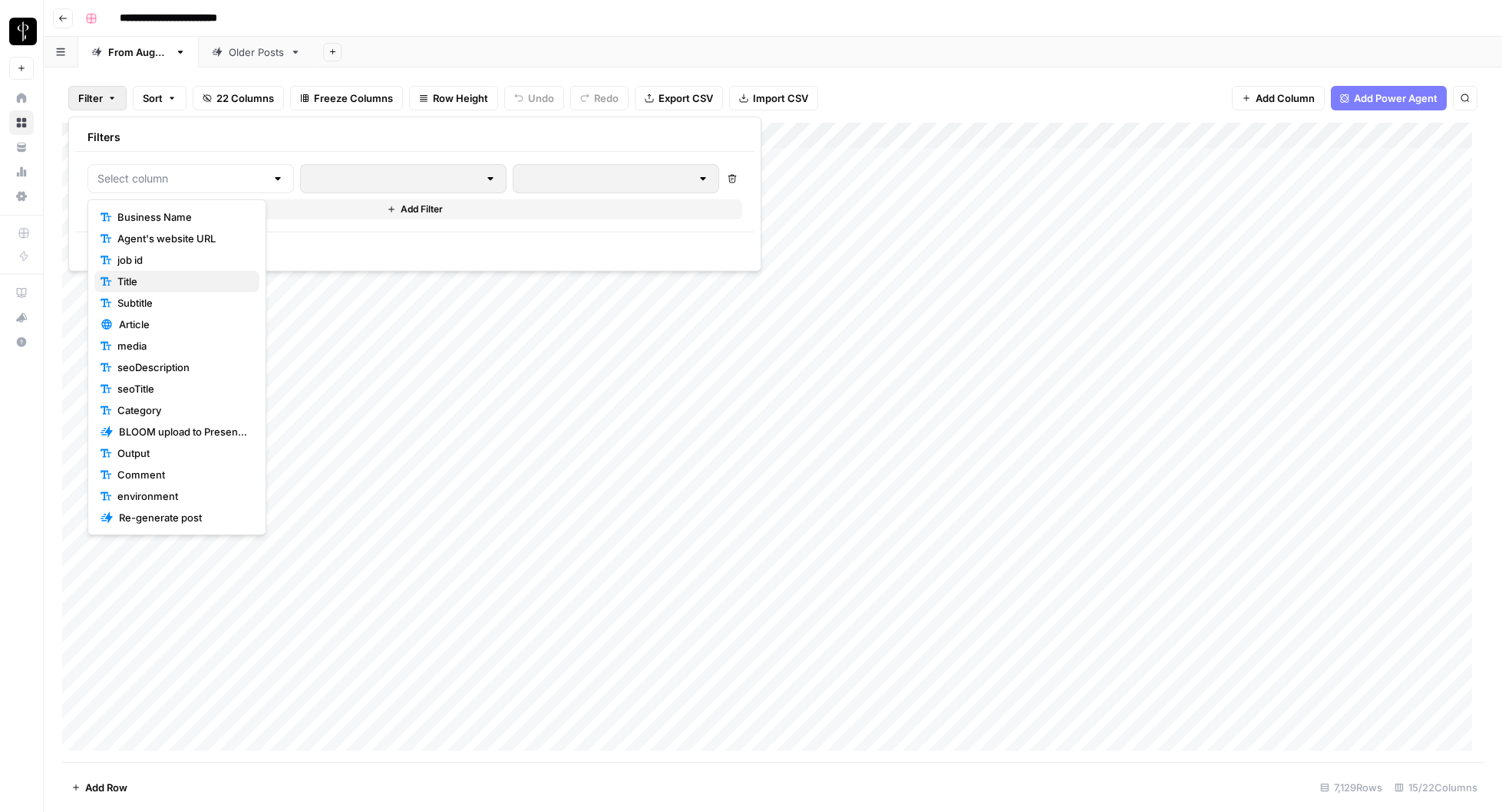
click at [150, 285] on span "Title" at bounding box center [183, 282] width 130 height 16
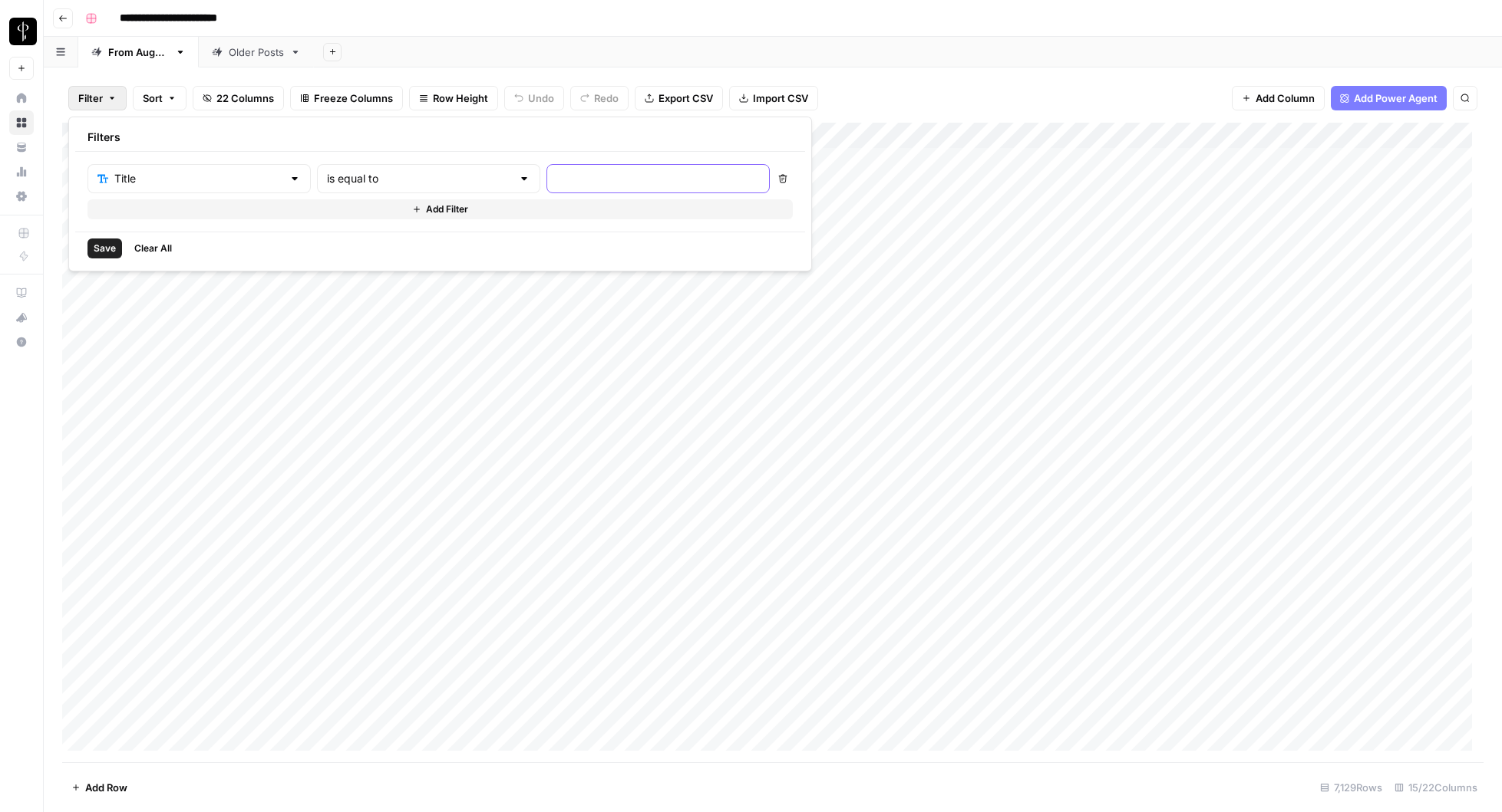
click at [556, 183] on input "text" at bounding box center [658, 179] width 203 height 16
paste input "Home Design Trends in Media, [GEOGRAPHIC_DATA]"
type input "Home Design Trends in Media, [GEOGRAPHIC_DATA]"
click at [115, 250] on span "Save" at bounding box center [105, 248] width 22 height 14
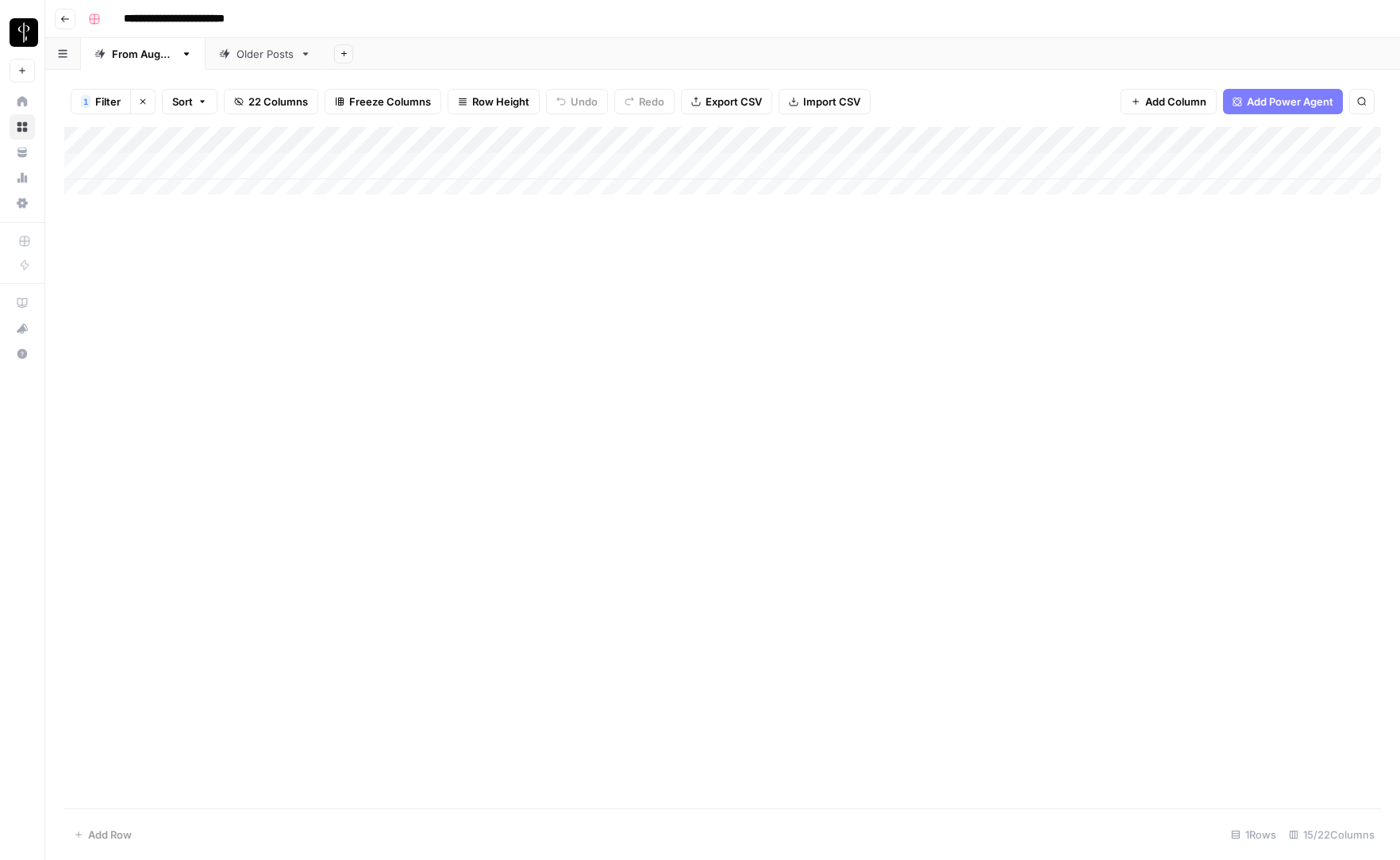
click at [108, 98] on span "Filter" at bounding box center [107, 102] width 25 height 16
click at [200, 186] on input "text" at bounding box center [205, 185] width 174 height 16
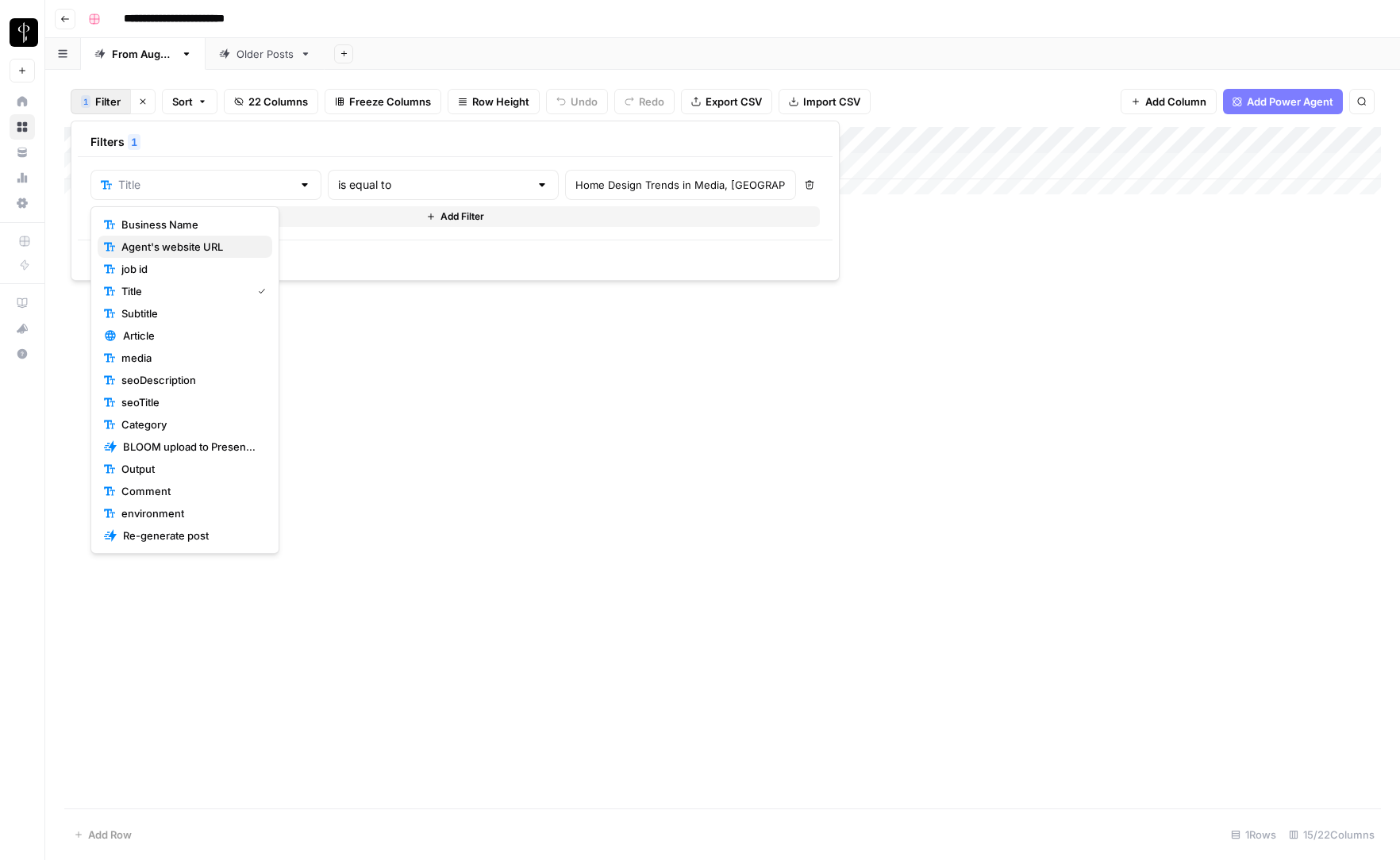
click at [180, 250] on span "Agent's website URL" at bounding box center [191, 247] width 138 height 16
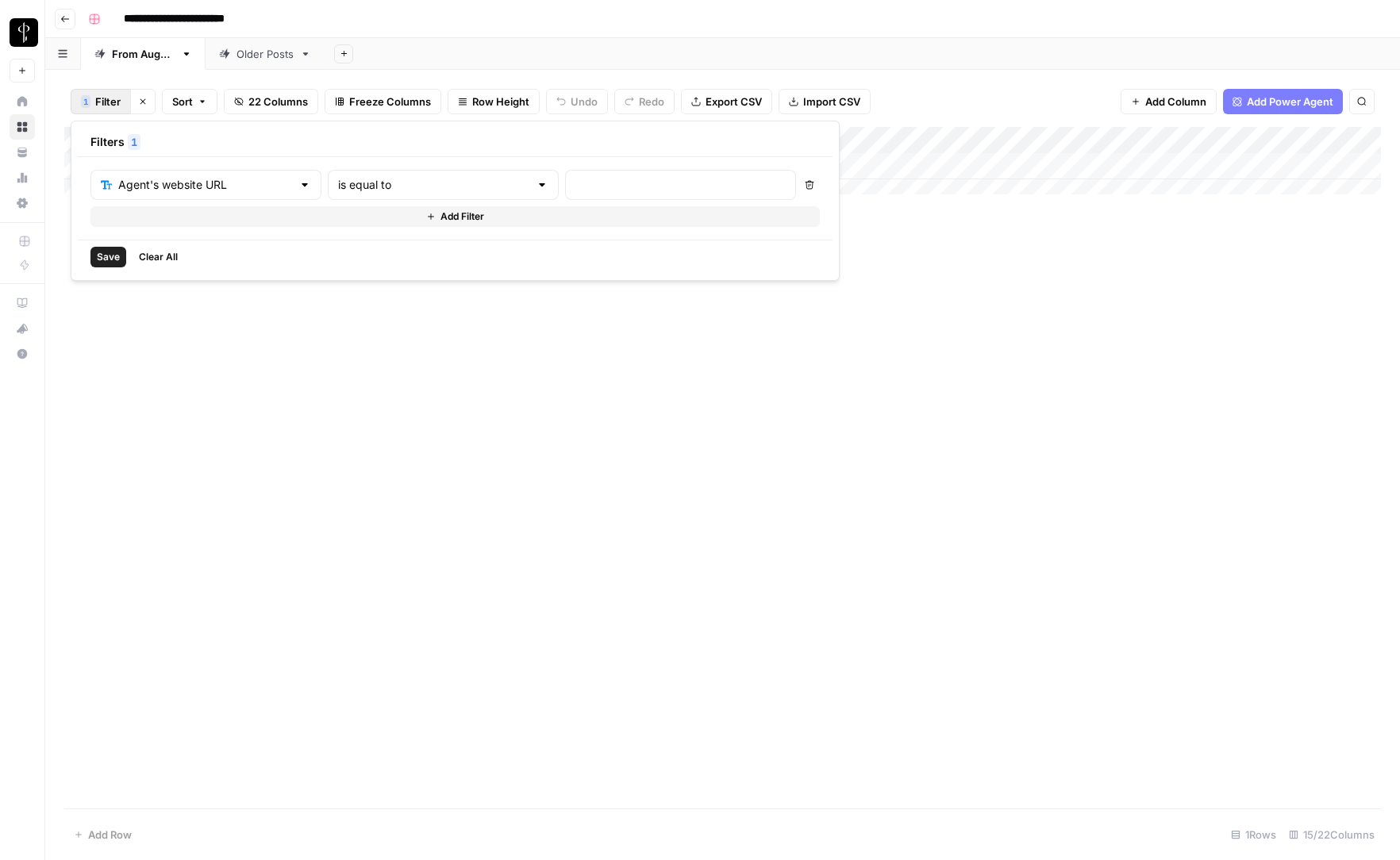
click at [362, 173] on div "is equal to" at bounding box center [443, 185] width 231 height 30
drag, startPoint x: 351, startPoint y: 268, endPoint x: 460, endPoint y: 236, distance: 113.6
click at [351, 268] on span "contains" at bounding box center [377, 269] width 156 height 16
type input "contains"
click at [576, 182] on input "text" at bounding box center [680, 185] width 210 height 16
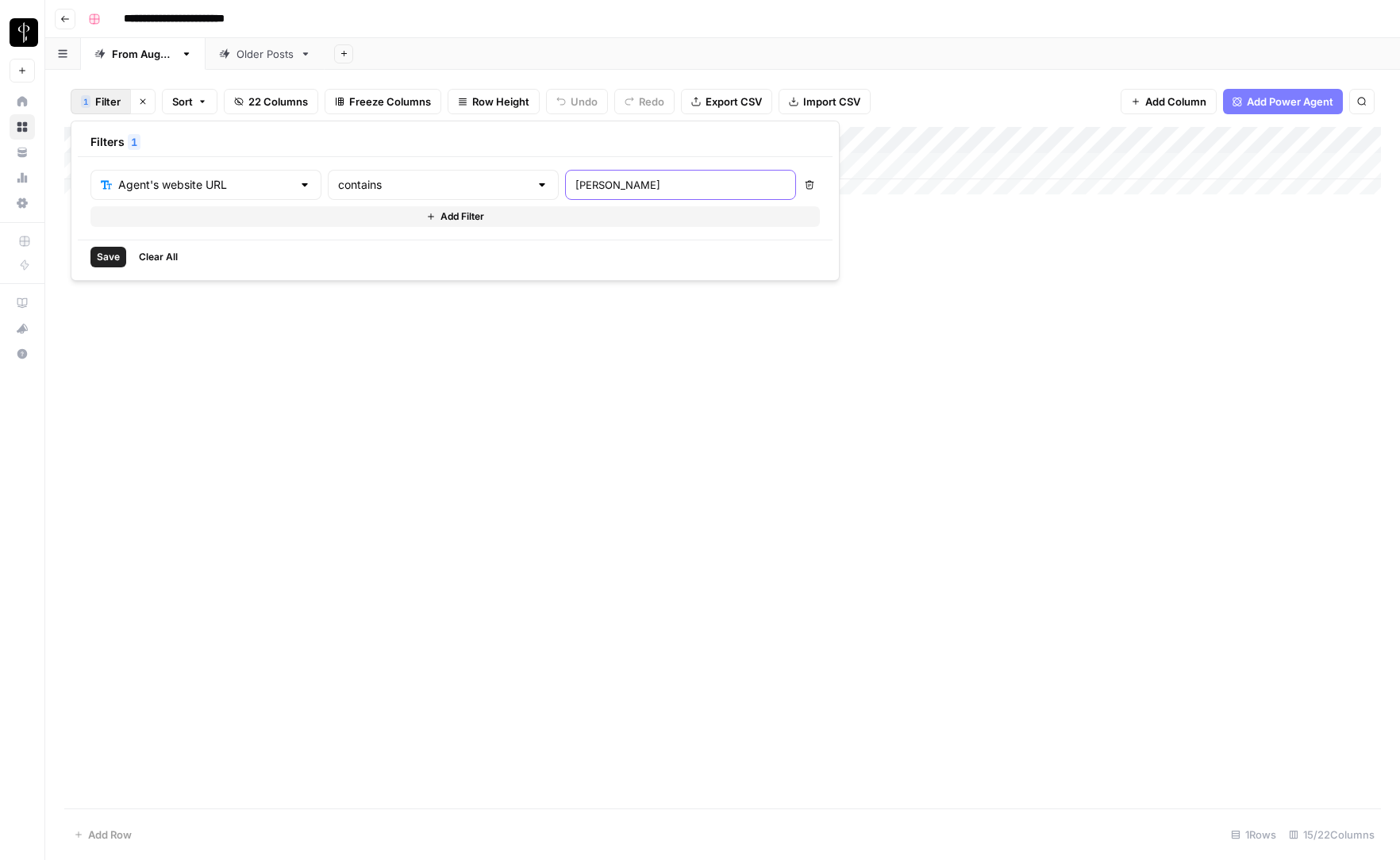
type input "[PERSON_NAME]"
click at [472, 501] on div "Add Column" at bounding box center [722, 468] width 1317 height 682
click at [627, 559] on div "Add Column" at bounding box center [722, 468] width 1317 height 682
click at [339, 328] on div "Add Column" at bounding box center [722, 248] width 1317 height 242
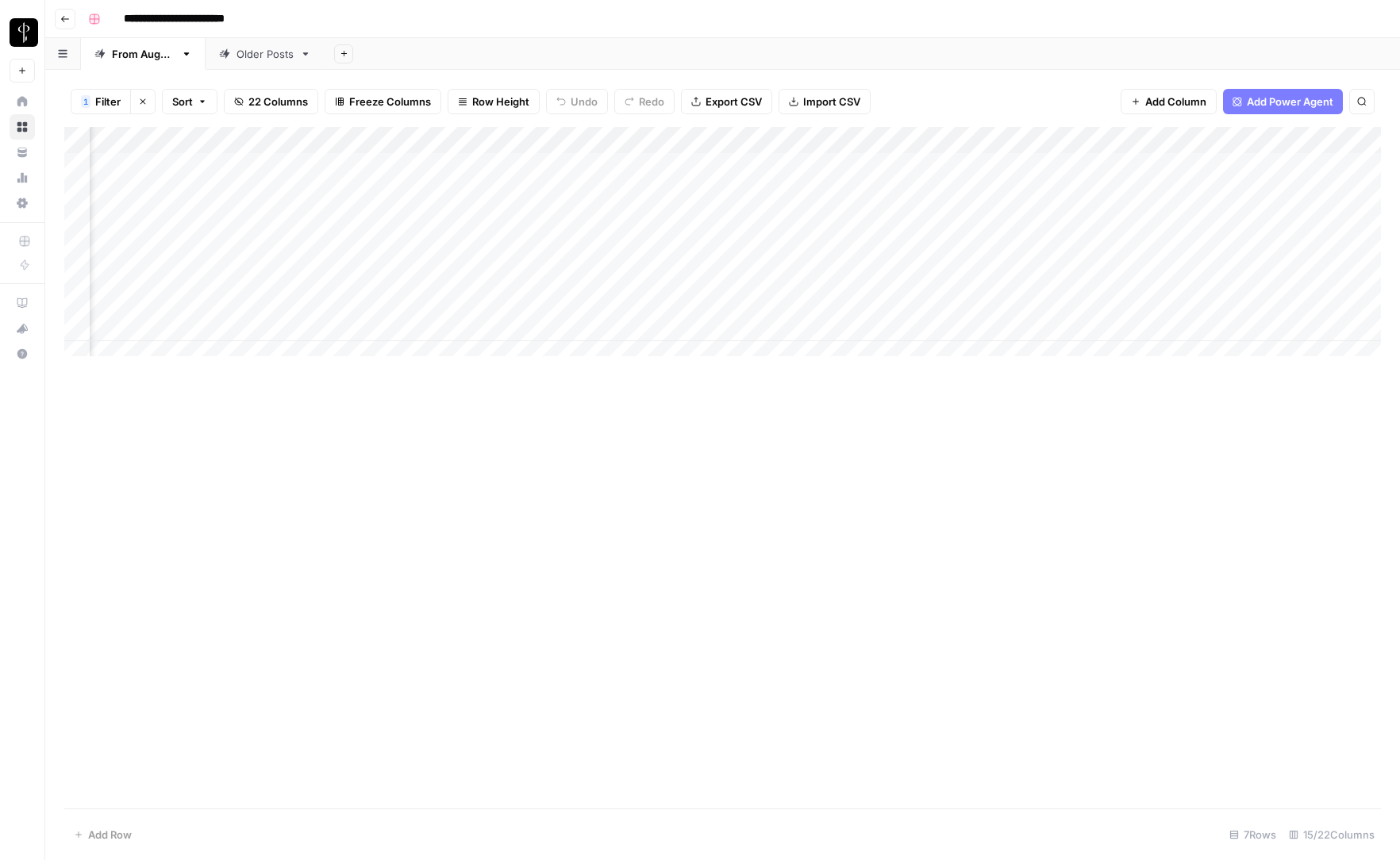
click at [339, 328] on div "Add Column" at bounding box center [722, 248] width 1317 height 242
click at [339, 328] on textarea "**********" at bounding box center [340, 329] width 336 height 22
click at [333, 329] on textarea "**********" at bounding box center [340, 329] width 336 height 22
click at [333, 328] on textarea "**********" at bounding box center [340, 329] width 336 height 22
type textarea "**********"
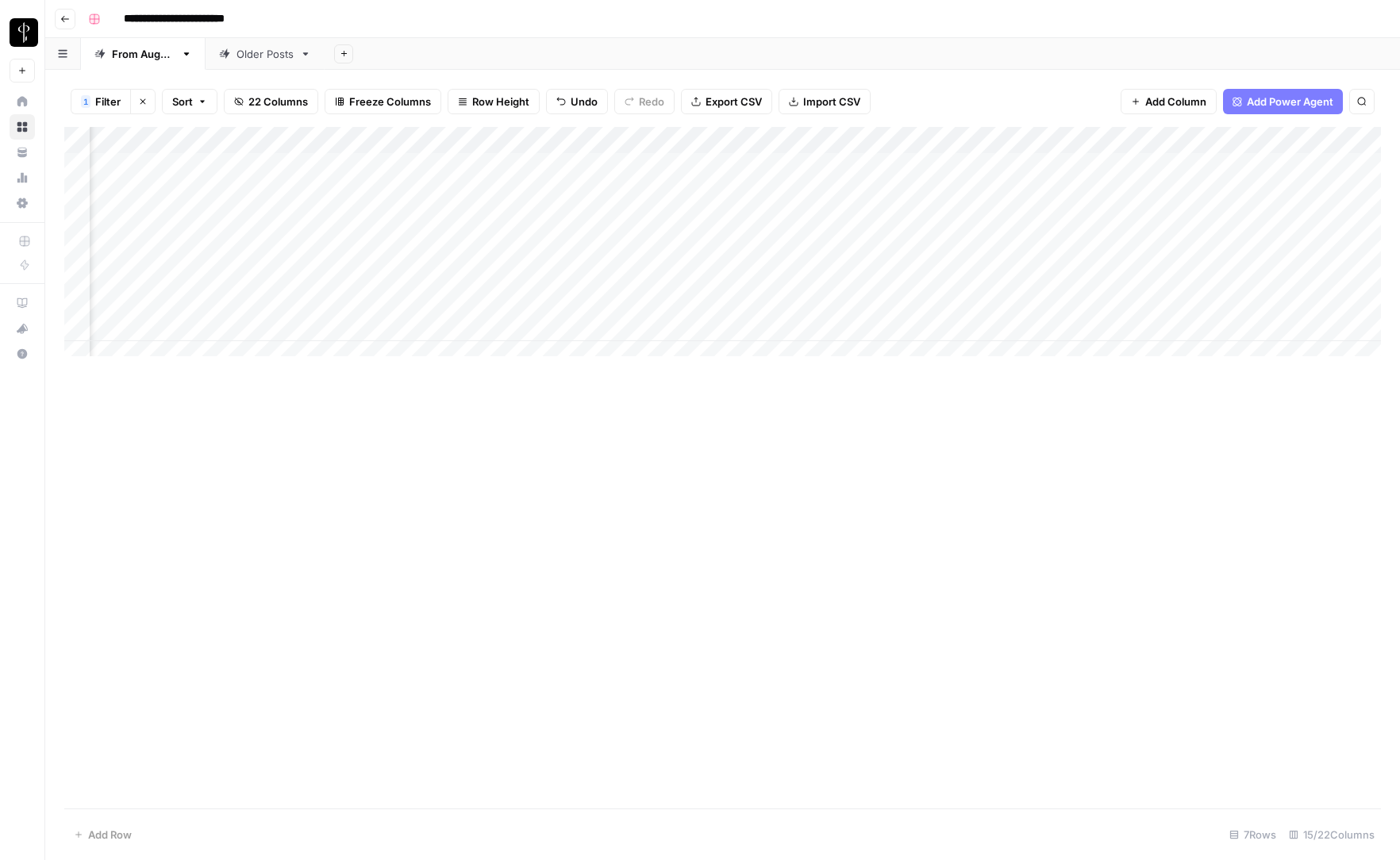
scroll to position [0, 1084]
click at [482, 336] on div "Add Column" at bounding box center [722, 248] width 1317 height 242
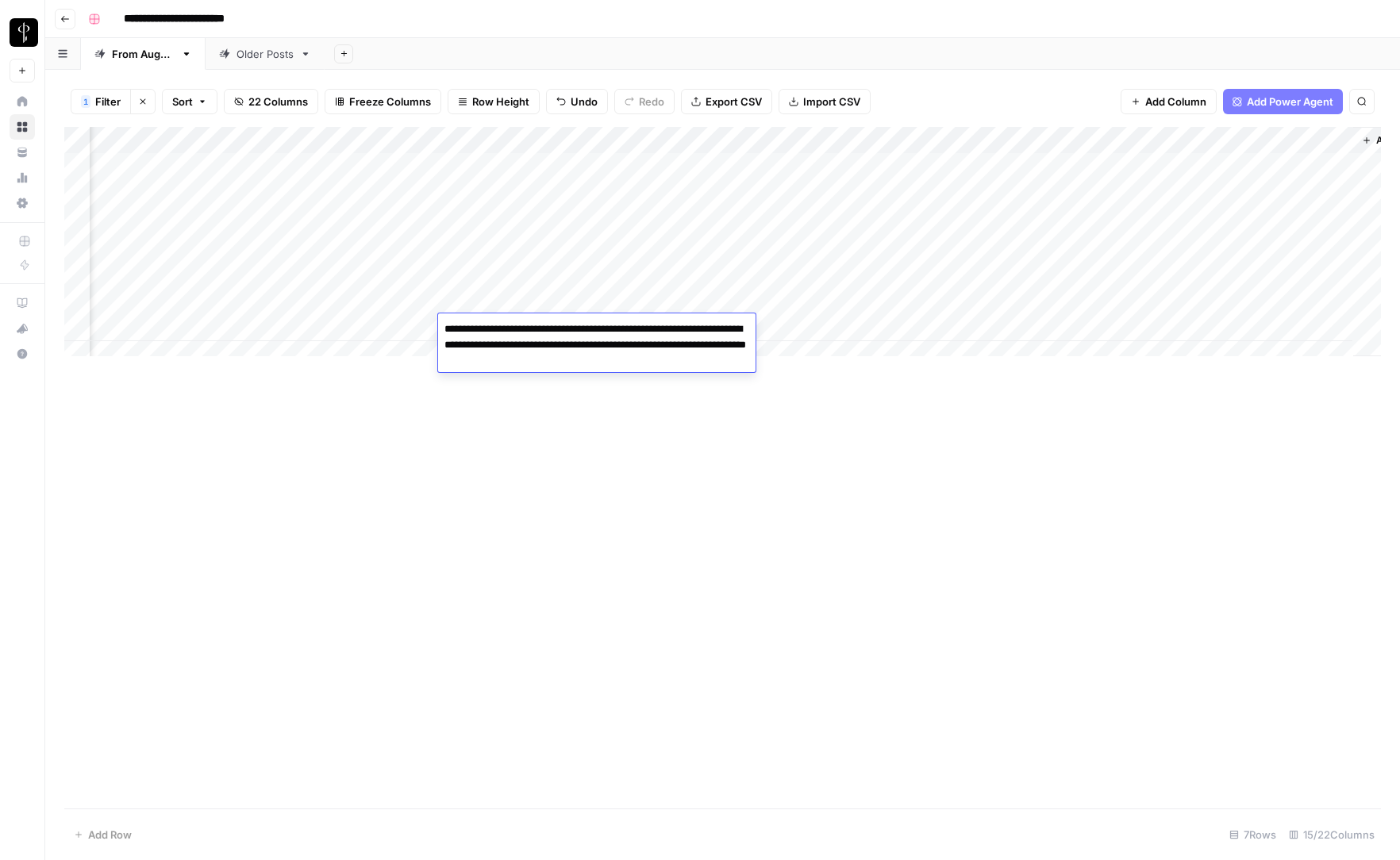
click at [685, 329] on textarea "**********" at bounding box center [597, 345] width 318 height 54
click at [684, 329] on textarea "**********" at bounding box center [597, 345] width 318 height 54
type textarea "**********"
click at [713, 443] on div "Add Column" at bounding box center [722, 468] width 1317 height 682
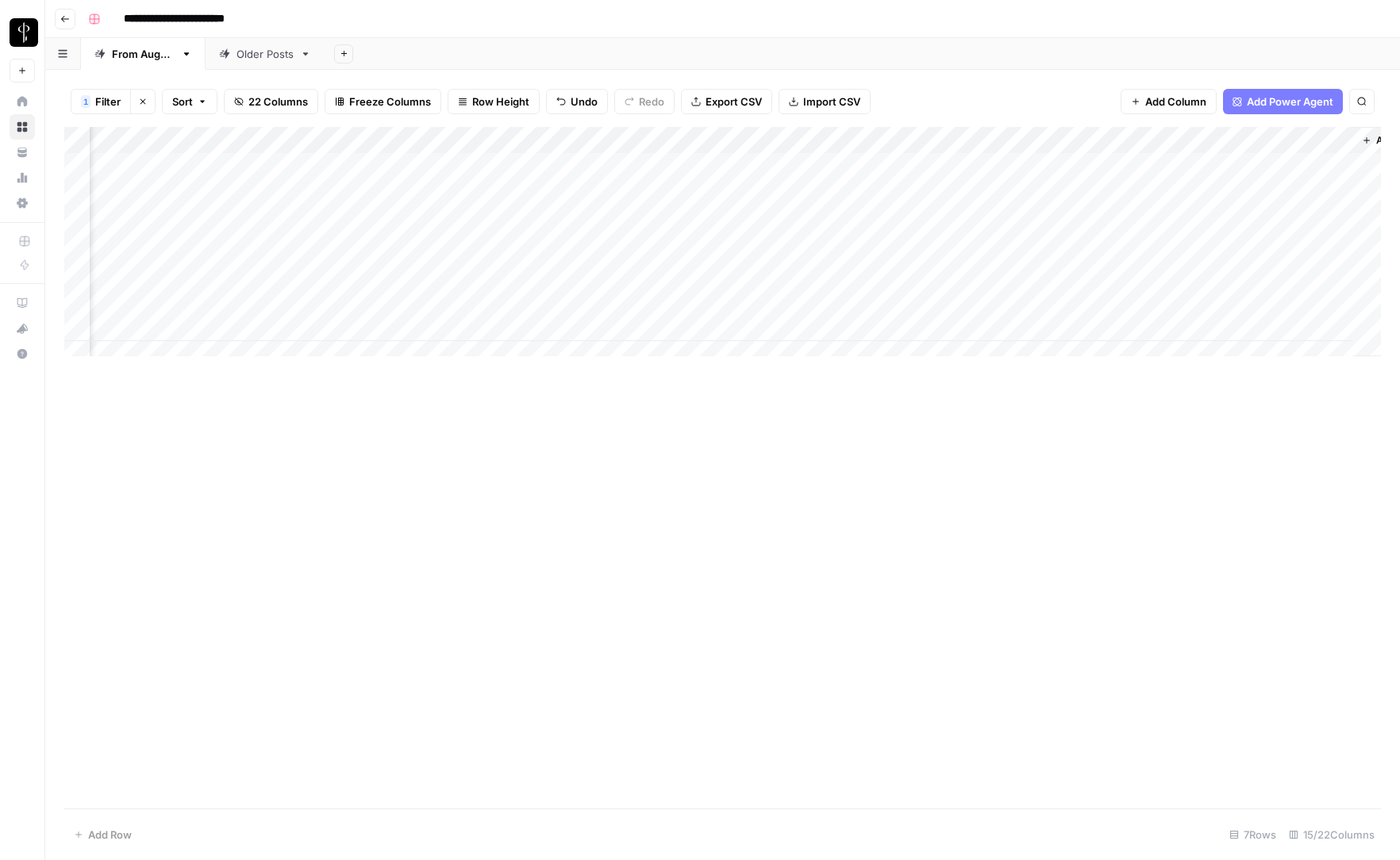
click at [508, 320] on div "Add Column" at bounding box center [722, 248] width 1317 height 242
click at [684, 446] on div "Add Column" at bounding box center [722, 468] width 1317 height 682
click at [549, 328] on div "Add Column" at bounding box center [722, 248] width 1317 height 242
click at [732, 331] on textarea "**********" at bounding box center [656, 329] width 267 height 22
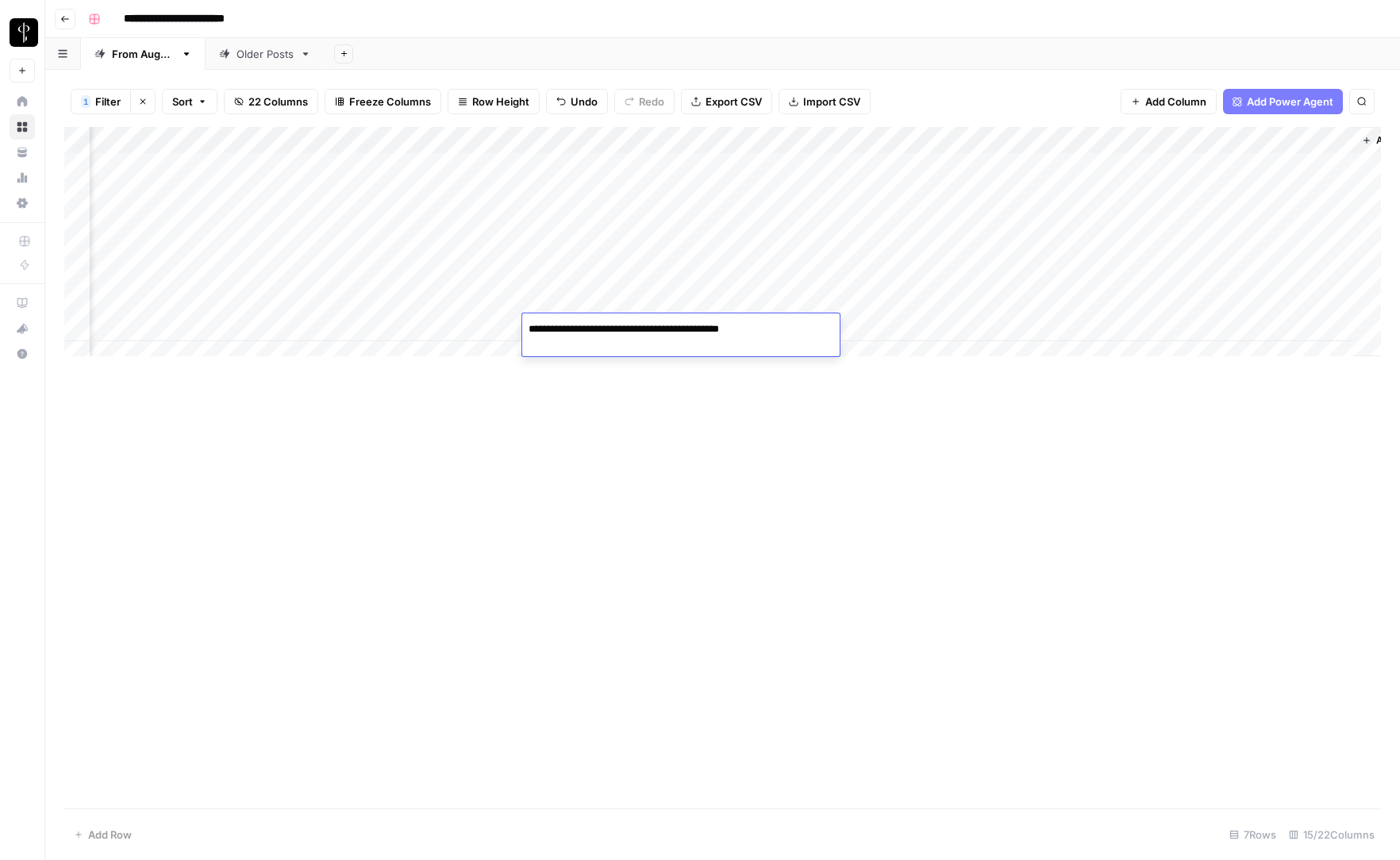
click at [732, 331] on textarea "**********" at bounding box center [656, 329] width 267 height 22
type textarea "**********"
click at [775, 459] on div "Add Column" at bounding box center [722, 468] width 1317 height 682
click at [572, 415] on div "Add Column" at bounding box center [722, 468] width 1317 height 682
